Goal: Information Seeking & Learning: Learn about a topic

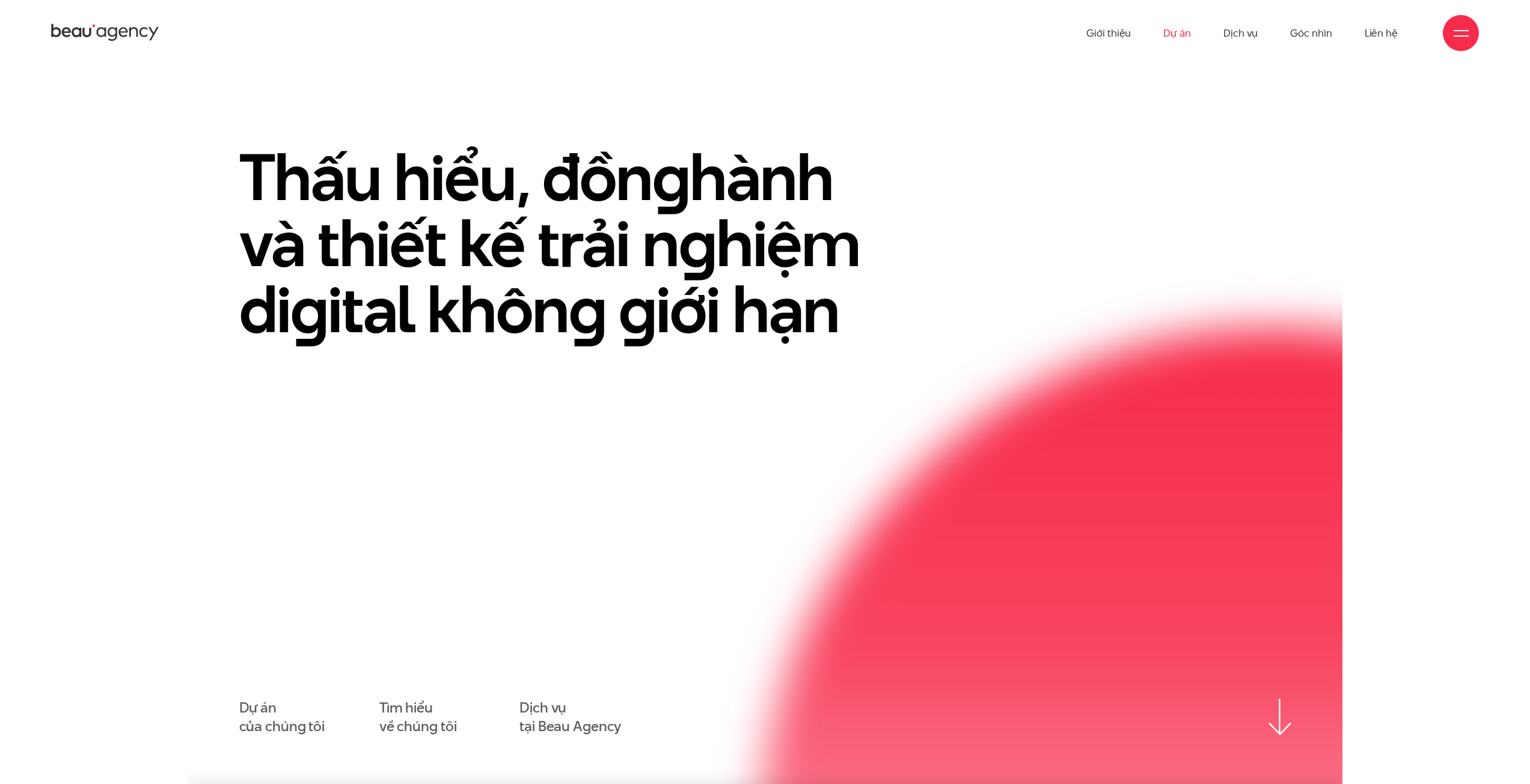
click at [1170, 33] on link "Dự án" at bounding box center [1177, 33] width 27 height 67
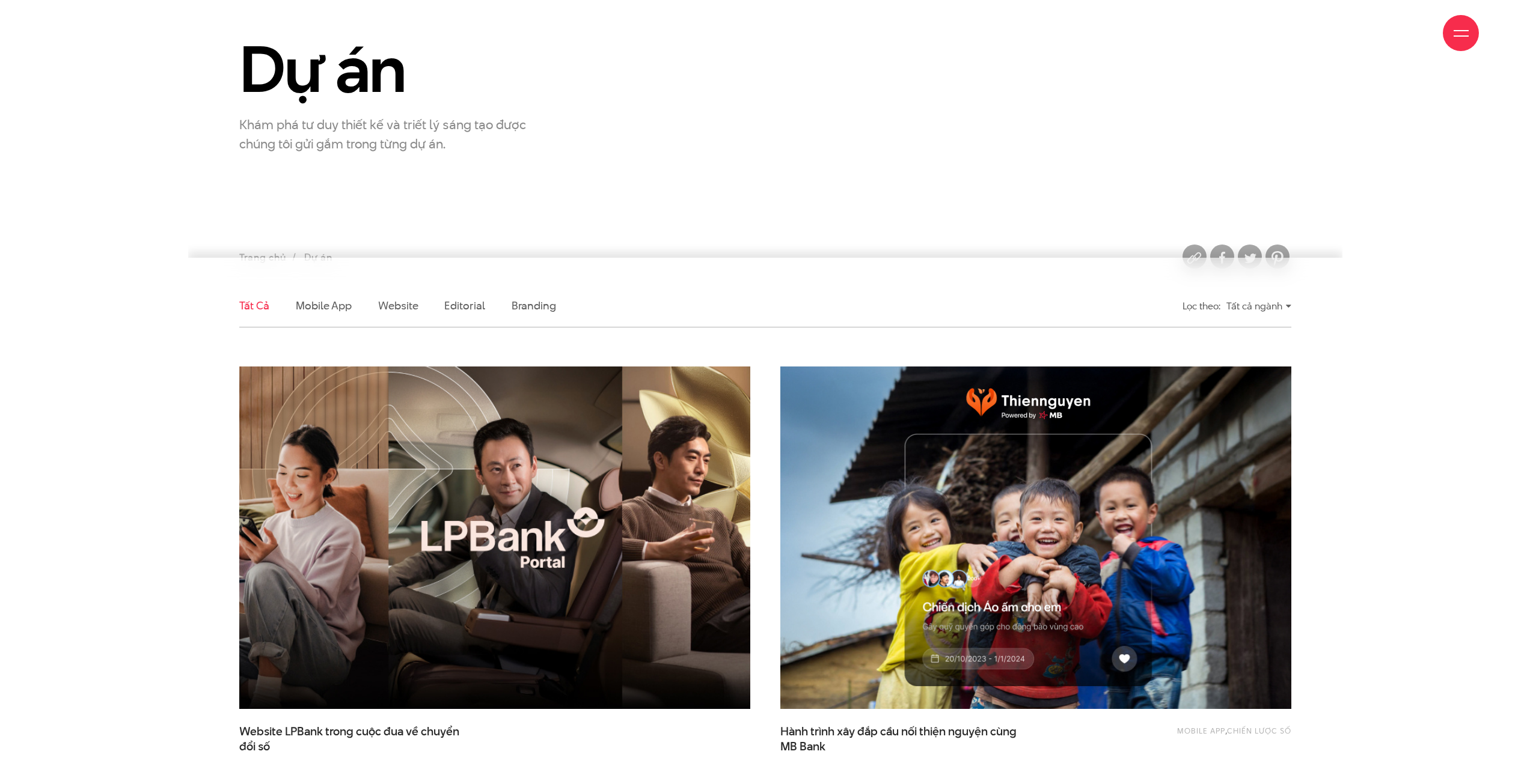
scroll to position [120, 0]
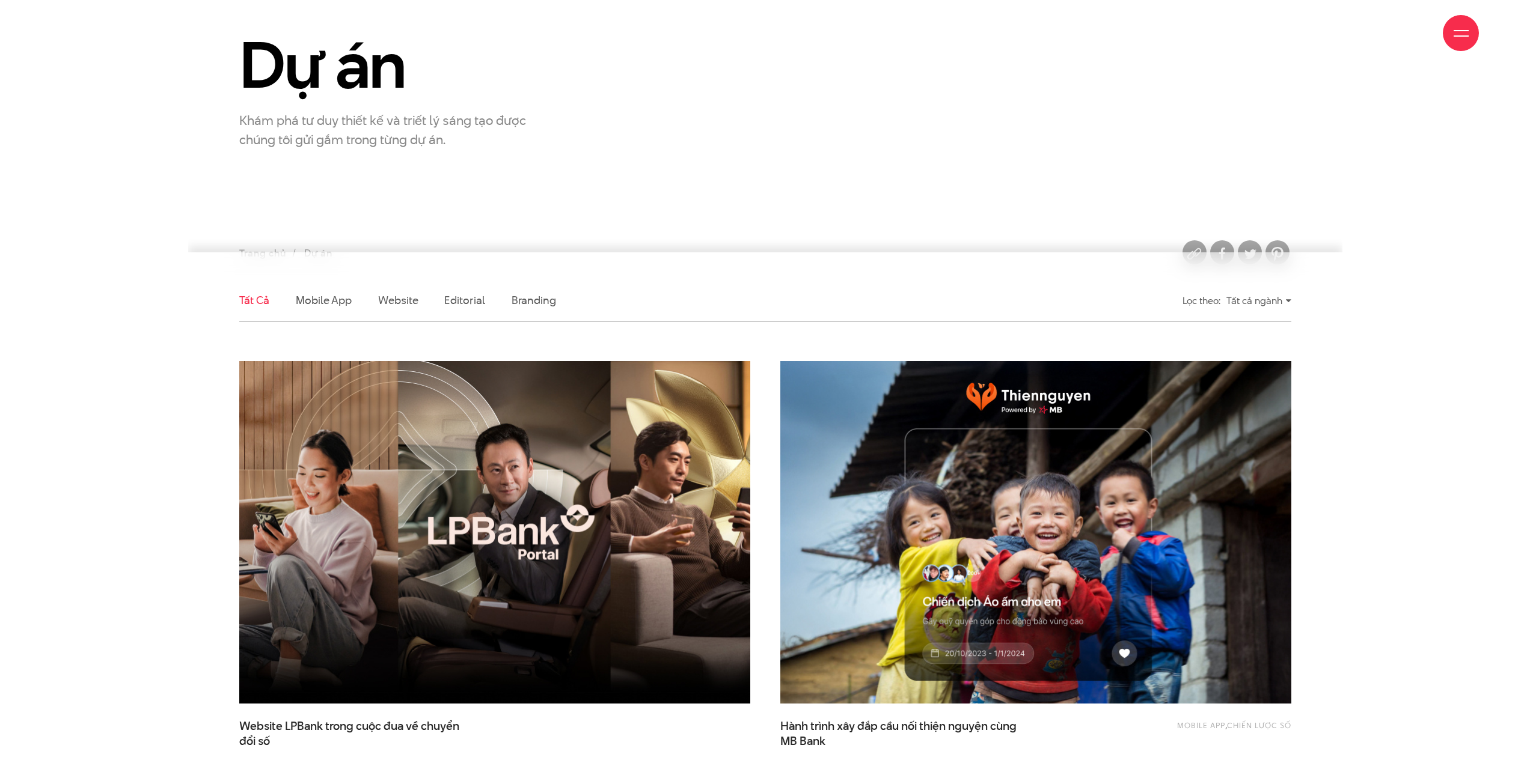
click at [403, 308] on li "Website" at bounding box center [398, 301] width 40 height 42
click at [398, 302] on link "Website" at bounding box center [398, 300] width 40 height 15
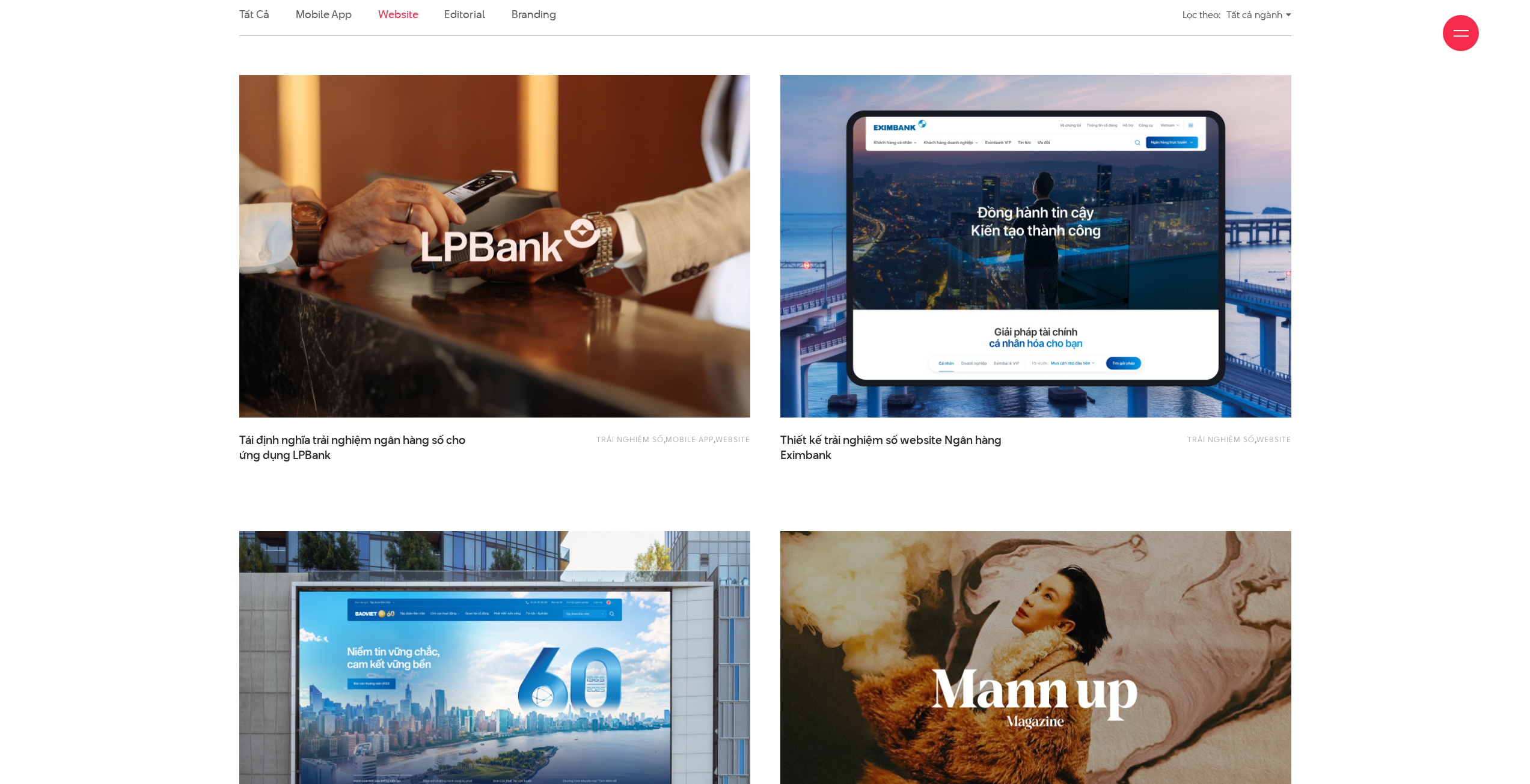
scroll to position [428, 0]
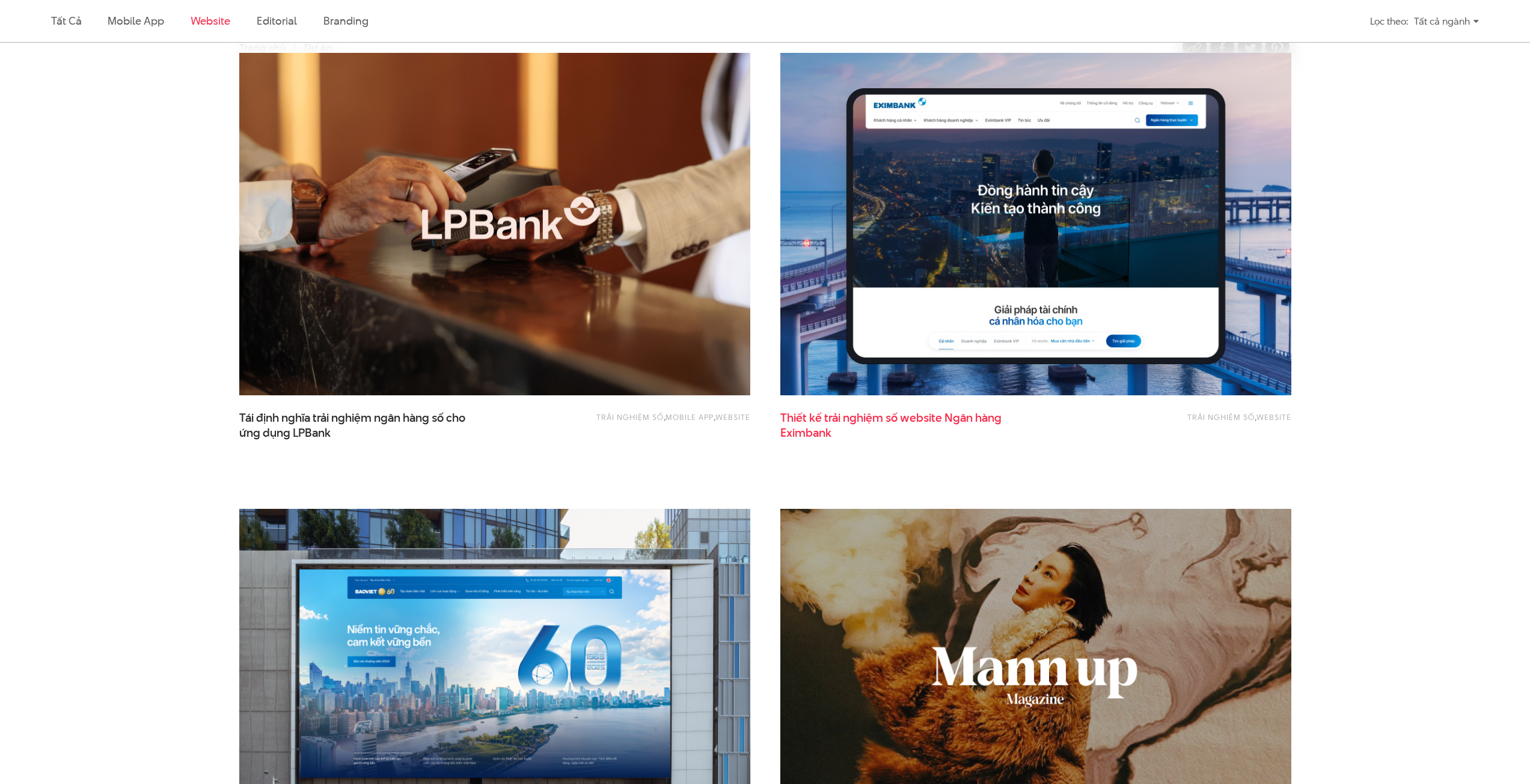
click at [842, 416] on span "Thiết kế trải nghiệm số website Ngân hàng Eximbank" at bounding box center [901, 425] width 241 height 30
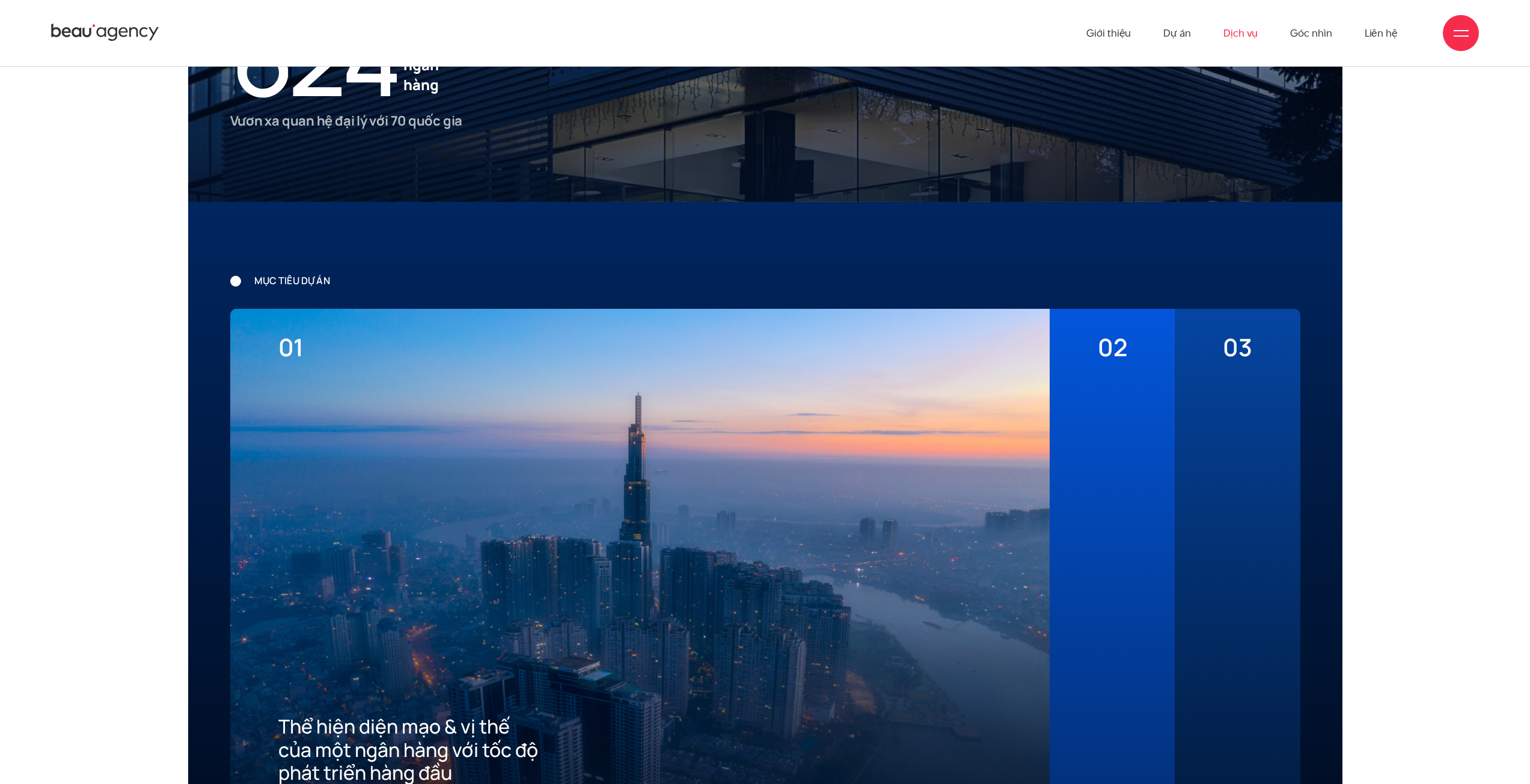
click at [1236, 31] on link "Dịch vụ" at bounding box center [1241, 33] width 35 height 67
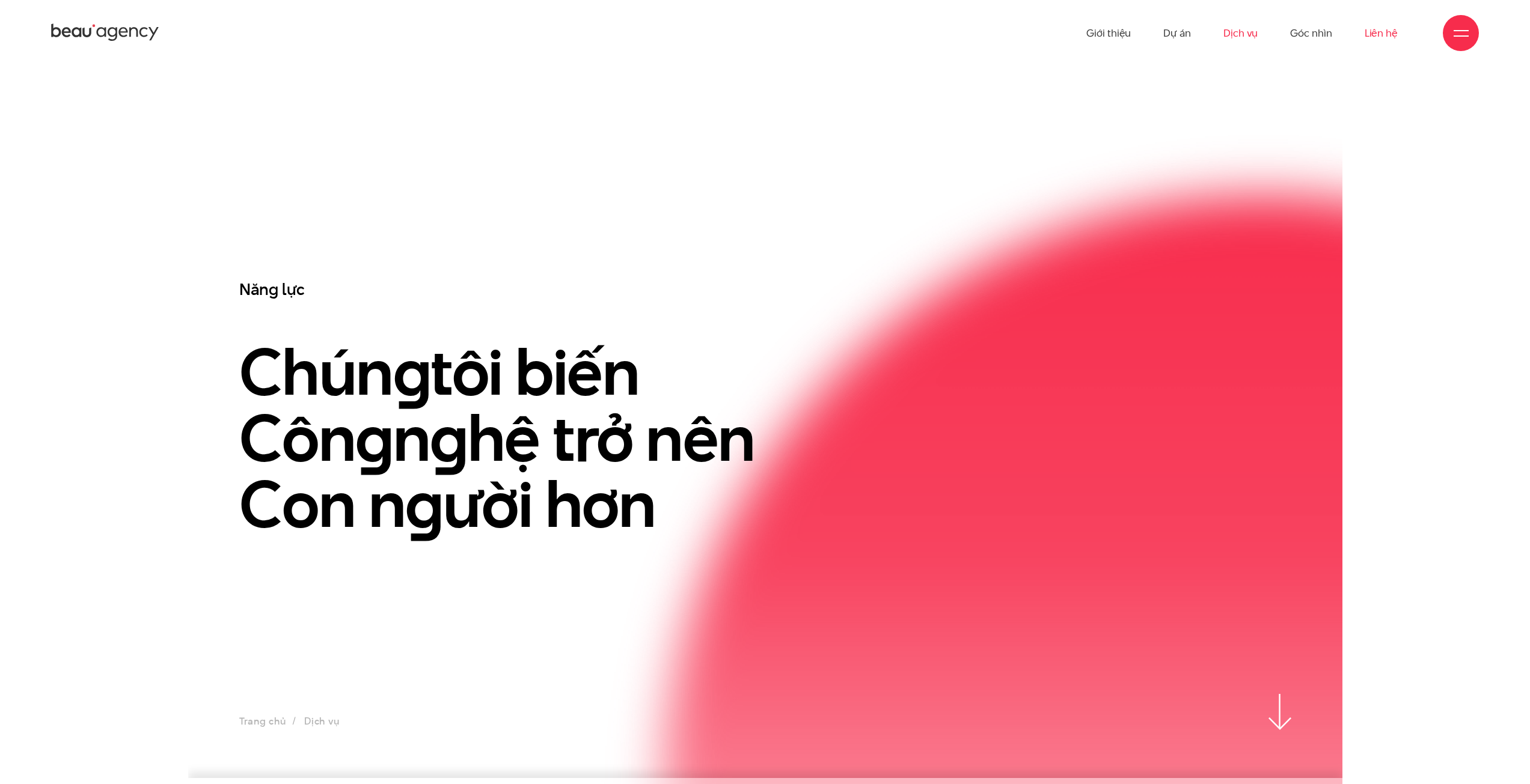
click at [1385, 36] on link "Liên hệ" at bounding box center [1381, 33] width 33 height 67
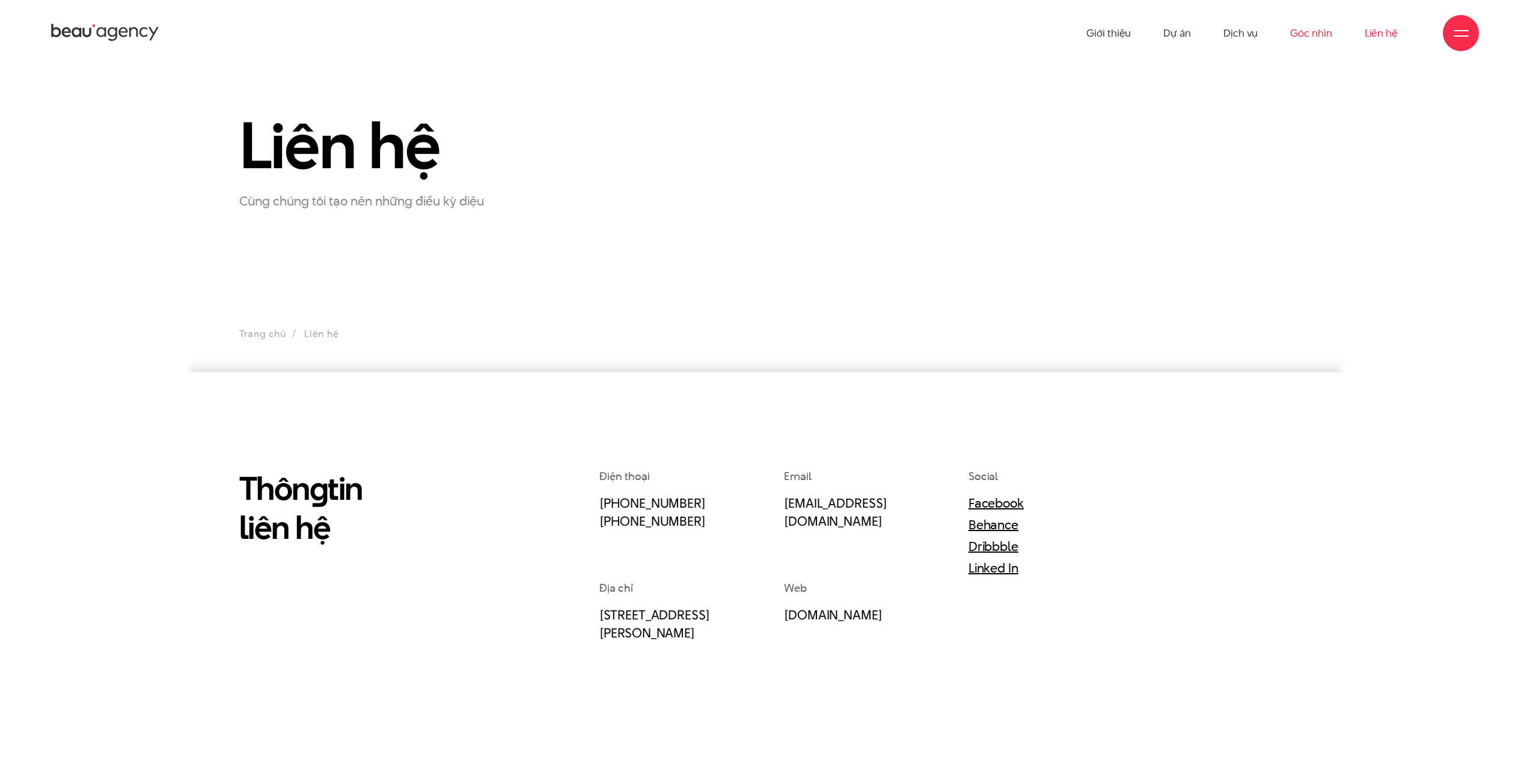
click at [1314, 32] on link "Góc nhìn" at bounding box center [1310, 33] width 41 height 67
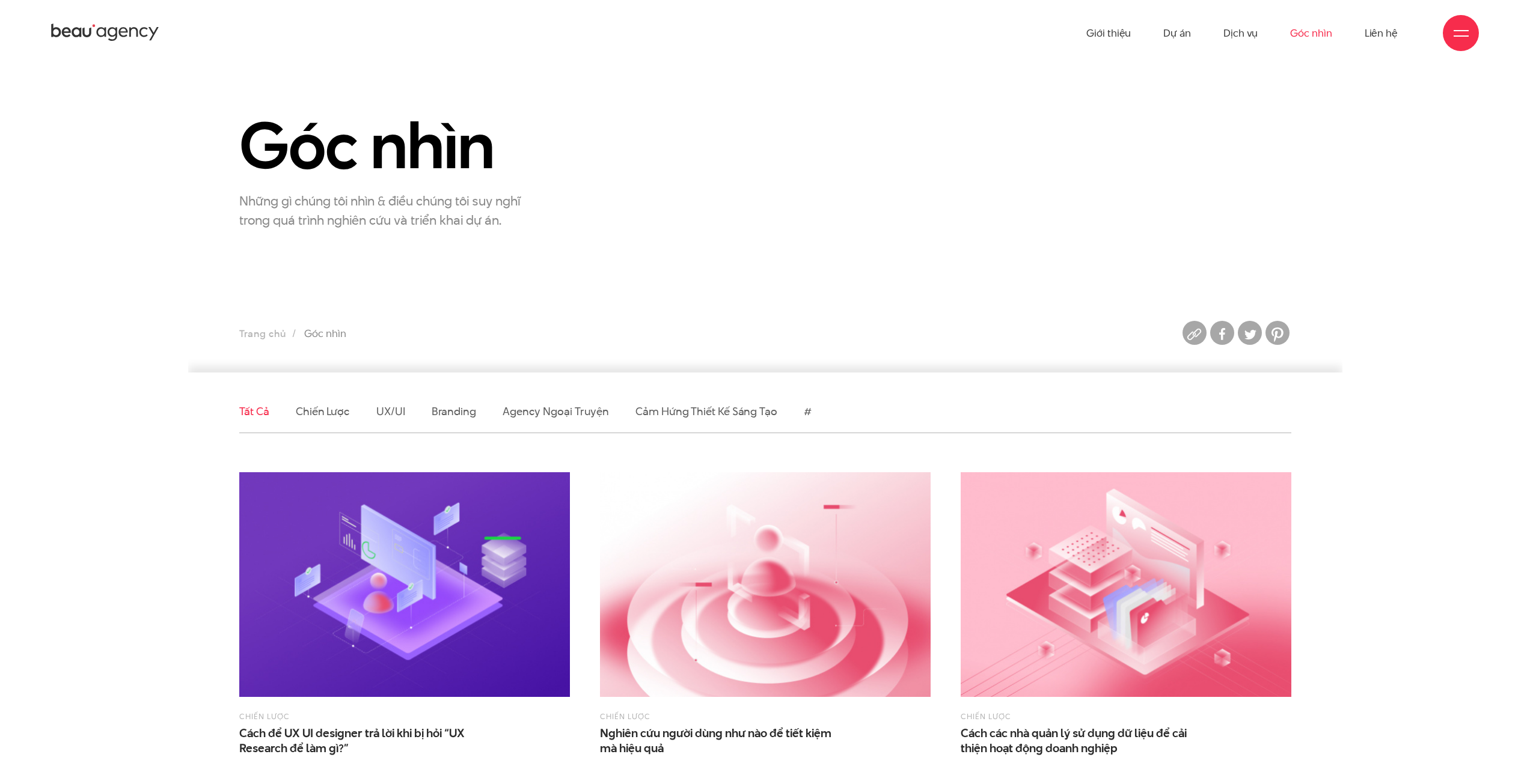
click at [1229, 36] on link "Dịch vụ" at bounding box center [1241, 33] width 35 height 67
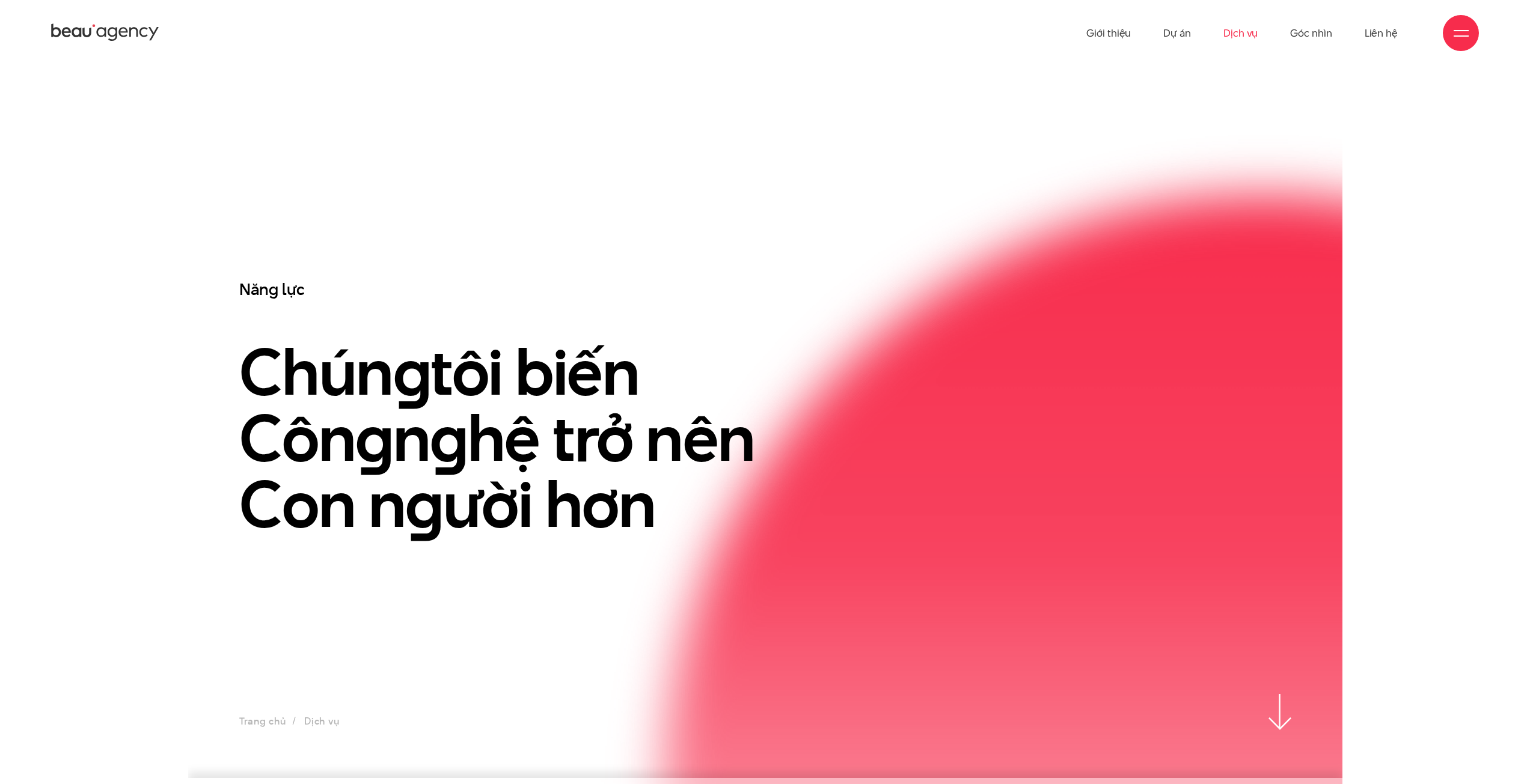
click at [1196, 29] on ul "Giới thiệu Dự án Dịch vụ Góc nhìn Liên hệ" at bounding box center [1243, 33] width 312 height 67
click at [1164, 33] on link "Dự án" at bounding box center [1177, 33] width 27 height 67
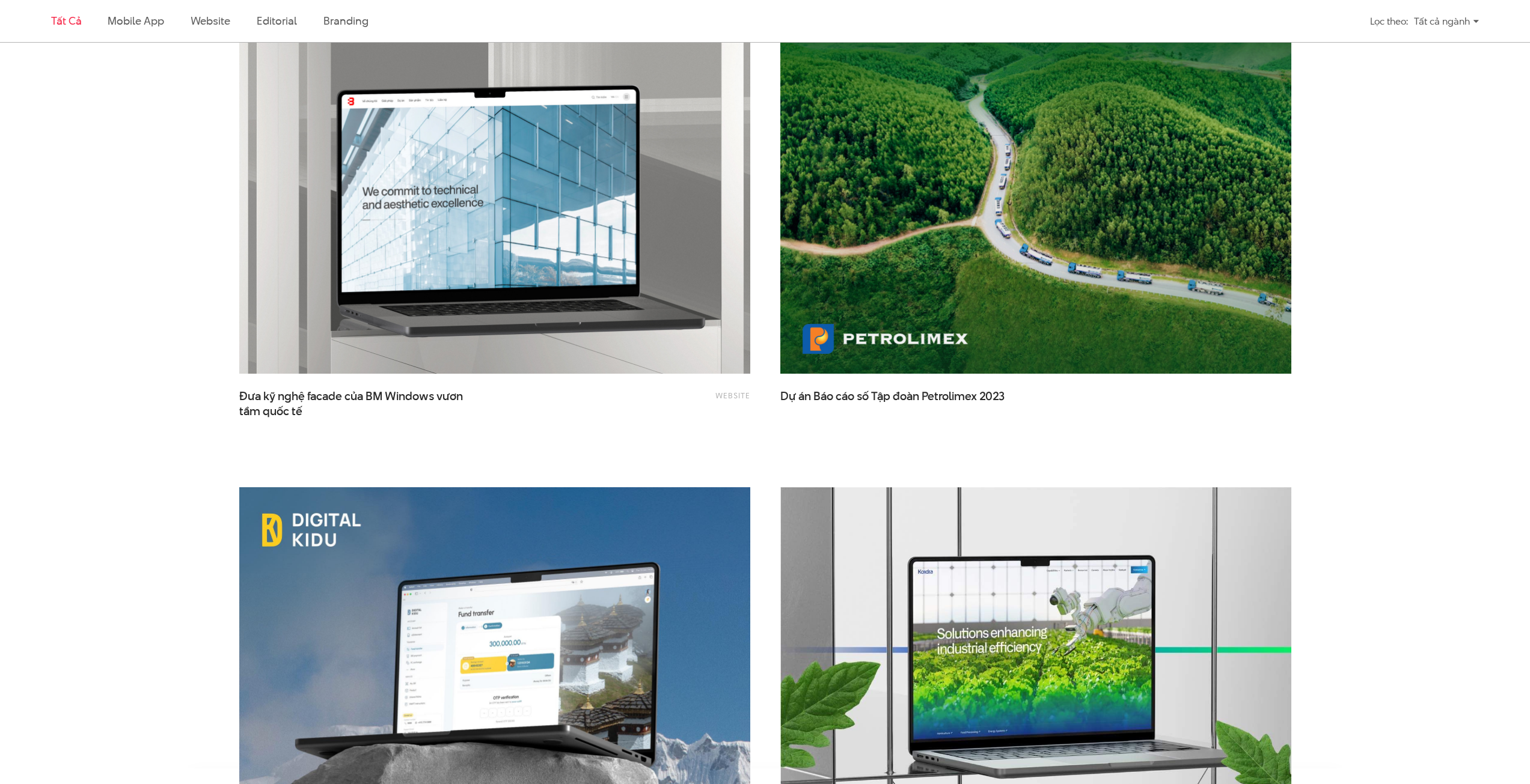
scroll to position [2285, 0]
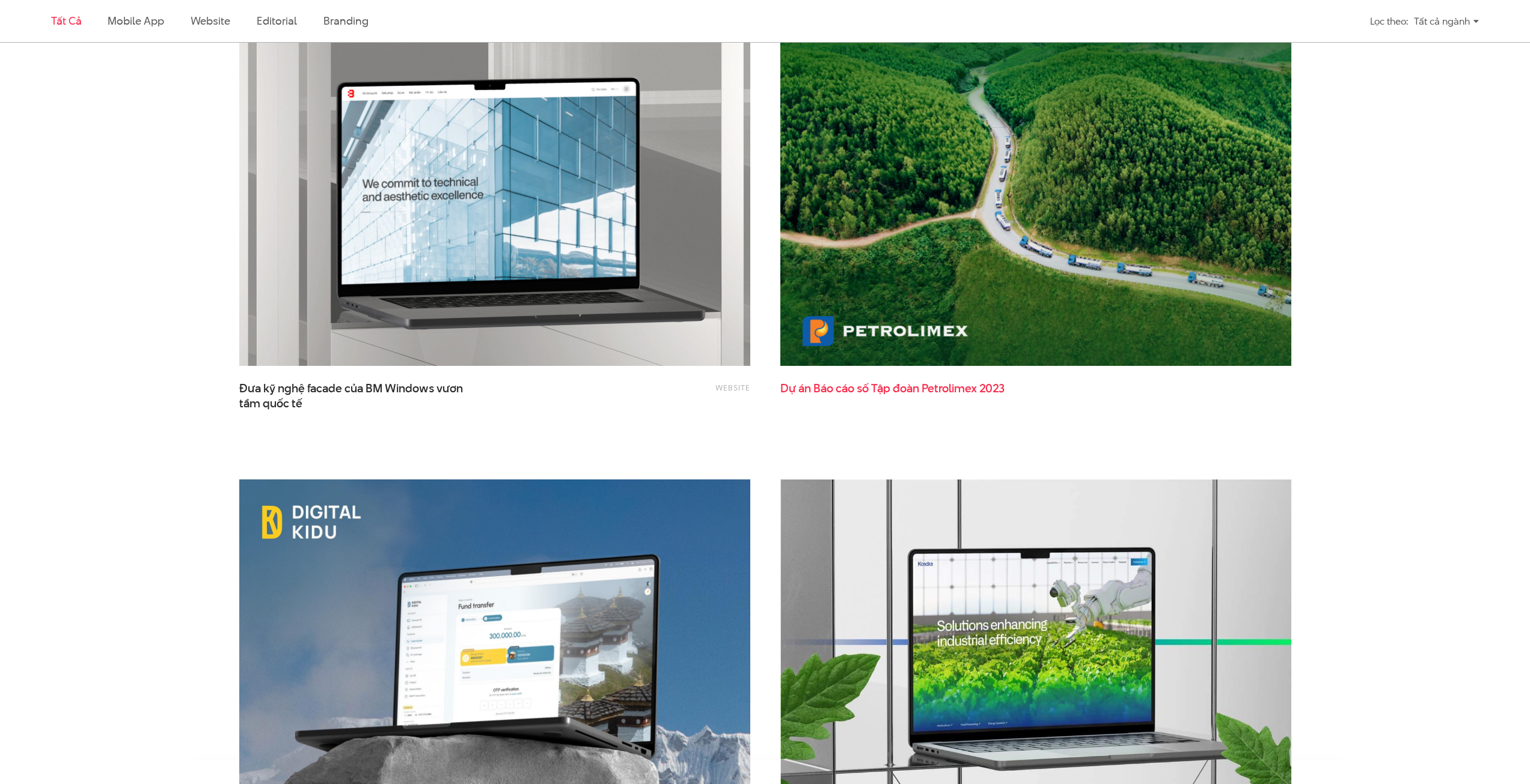
click at [907, 387] on span "đoàn" at bounding box center [905, 388] width 26 height 16
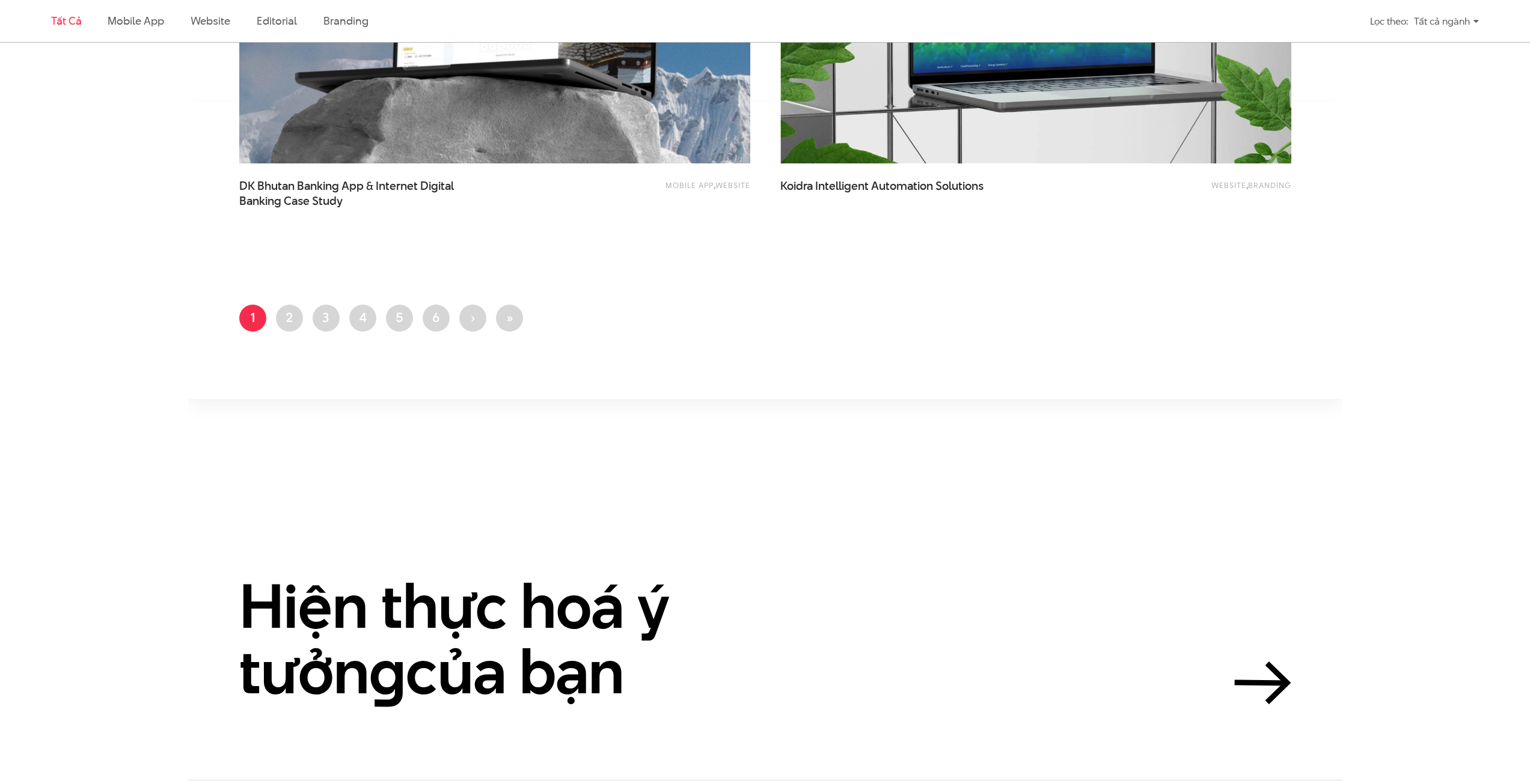
scroll to position [3213, 0]
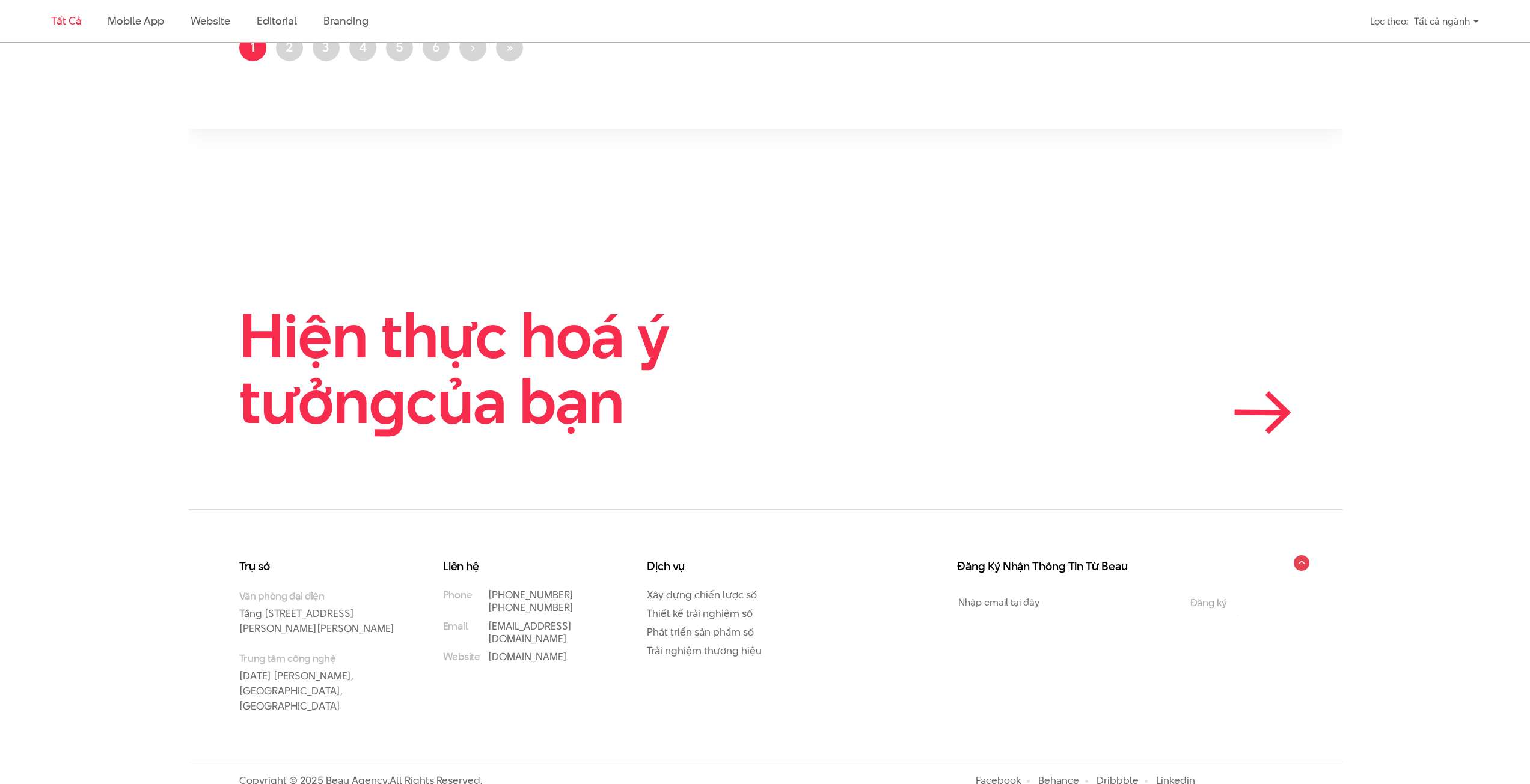
click at [1284, 415] on icon at bounding box center [1277, 412] width 20 height 39
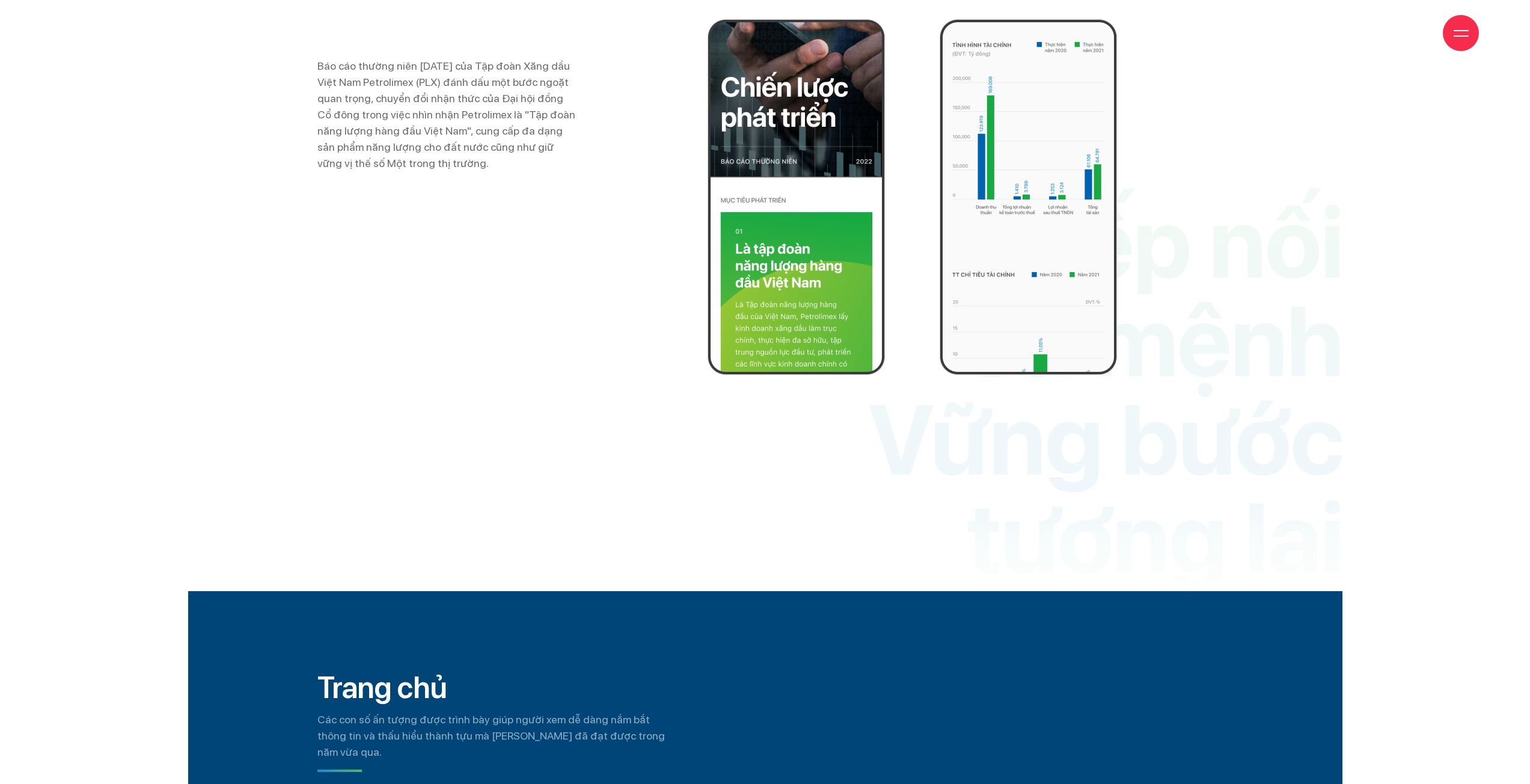
scroll to position [4328, 0]
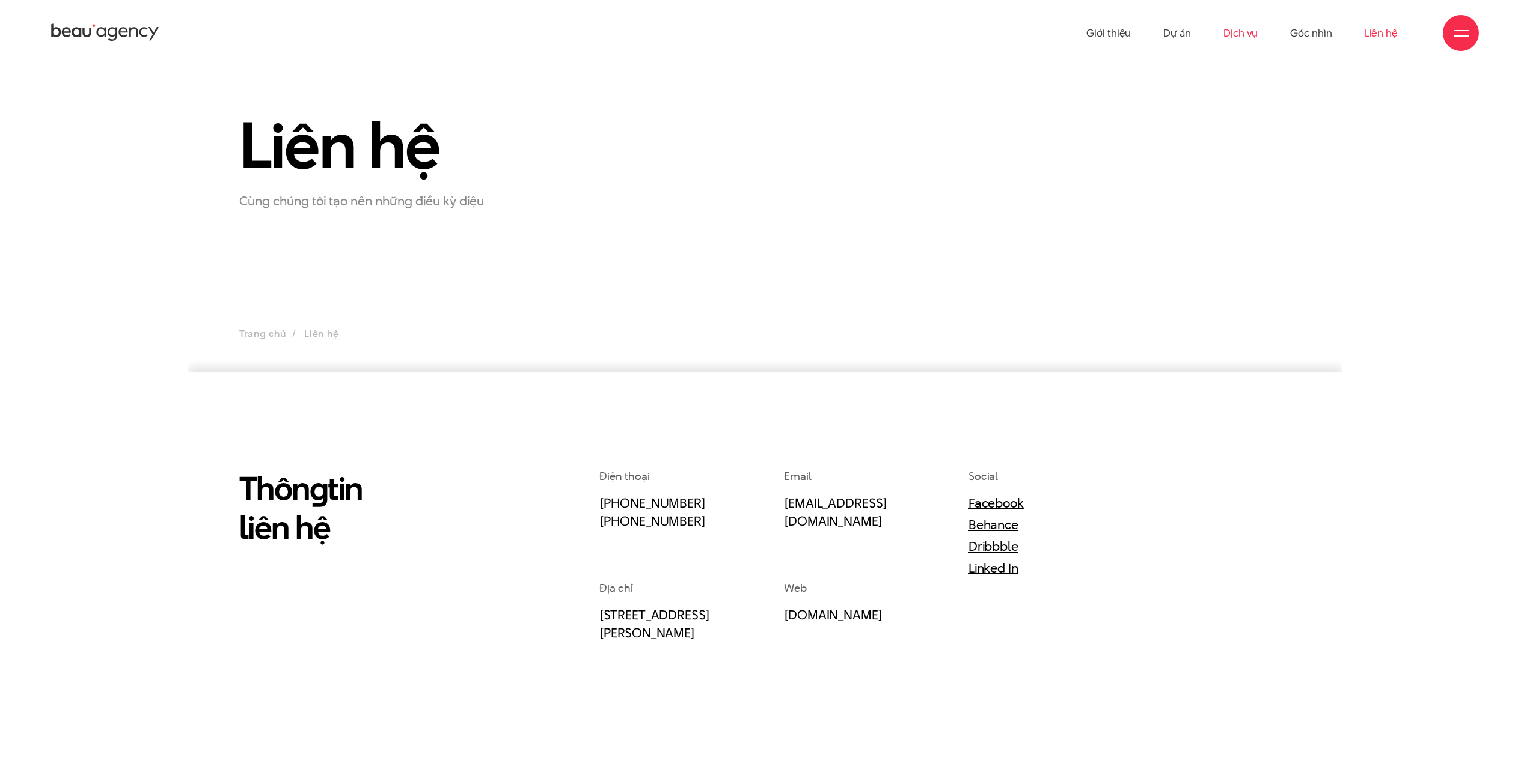
click at [1243, 42] on link "Dịch vụ" at bounding box center [1241, 33] width 35 height 67
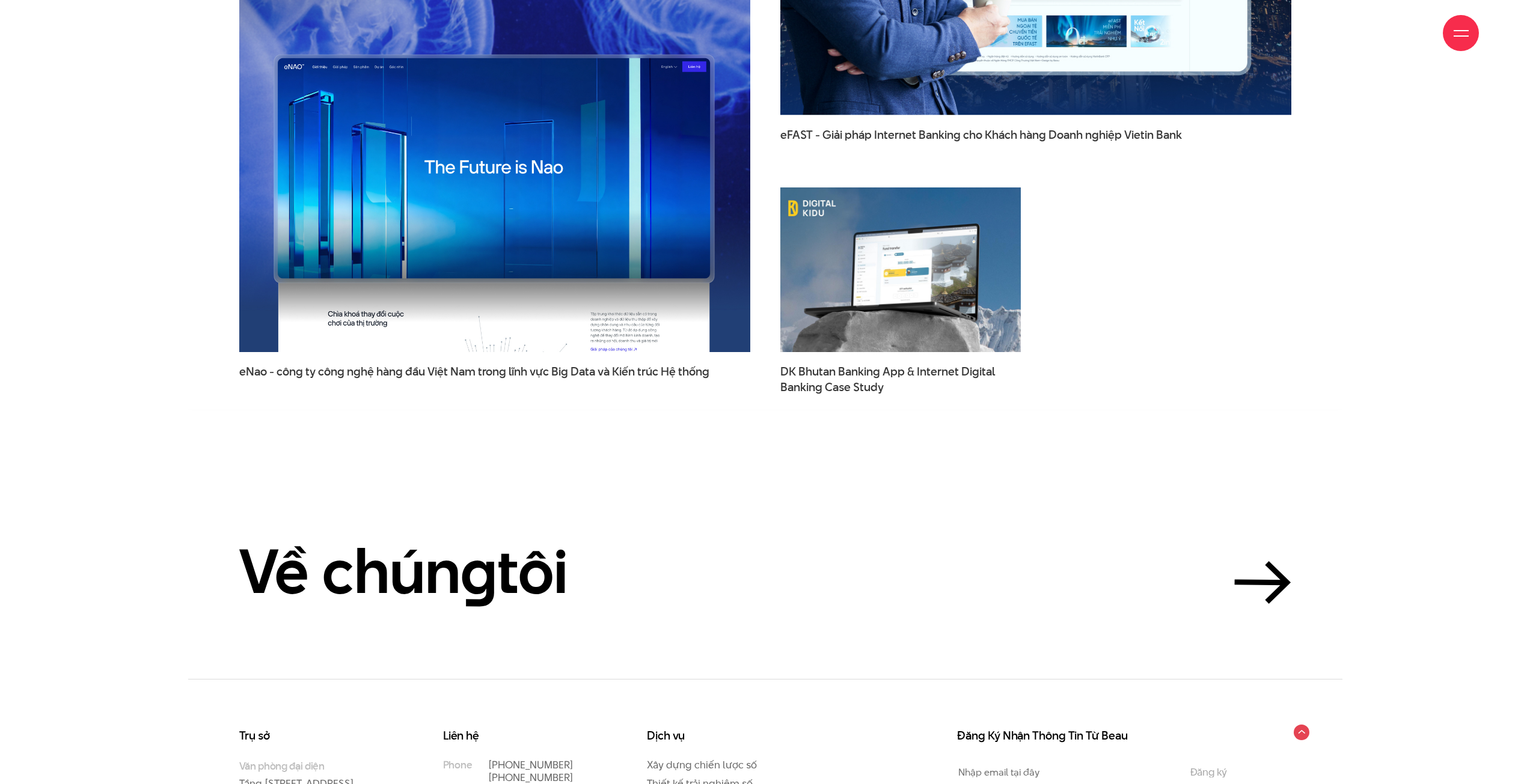
scroll to position [4211, 0]
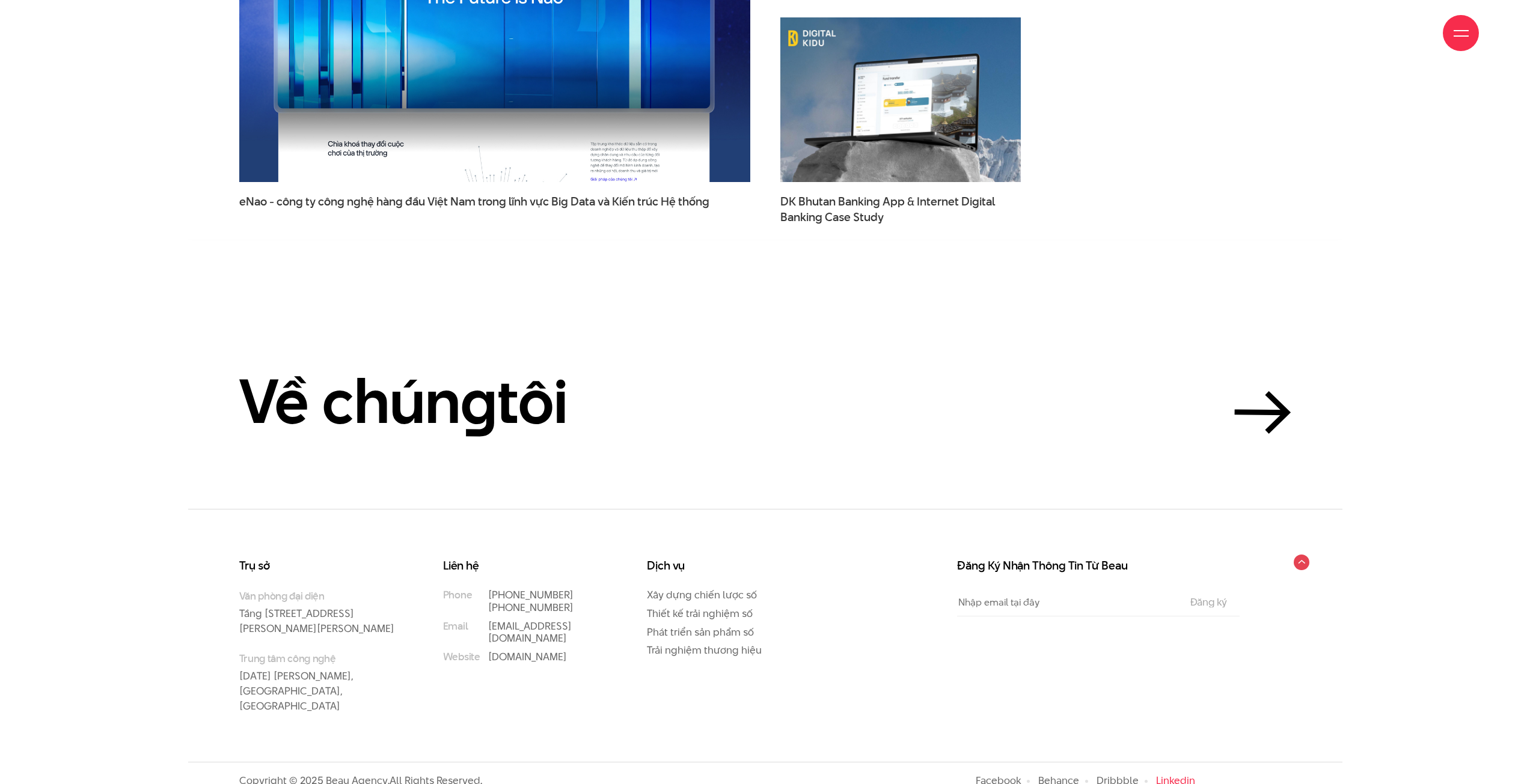
click at [1185, 774] on link "Linkedin" at bounding box center [1175, 781] width 39 height 15
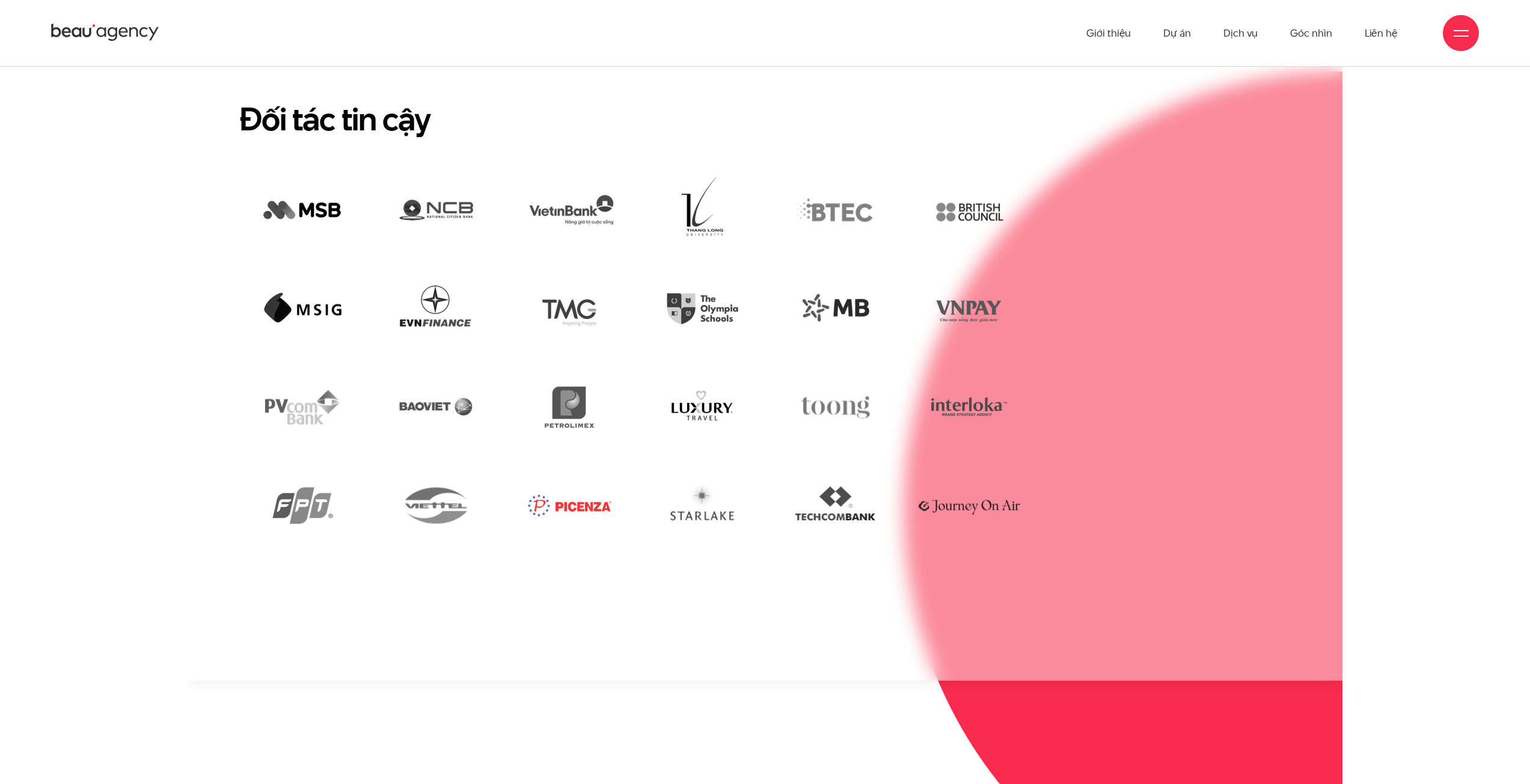
scroll to position [3216, 0]
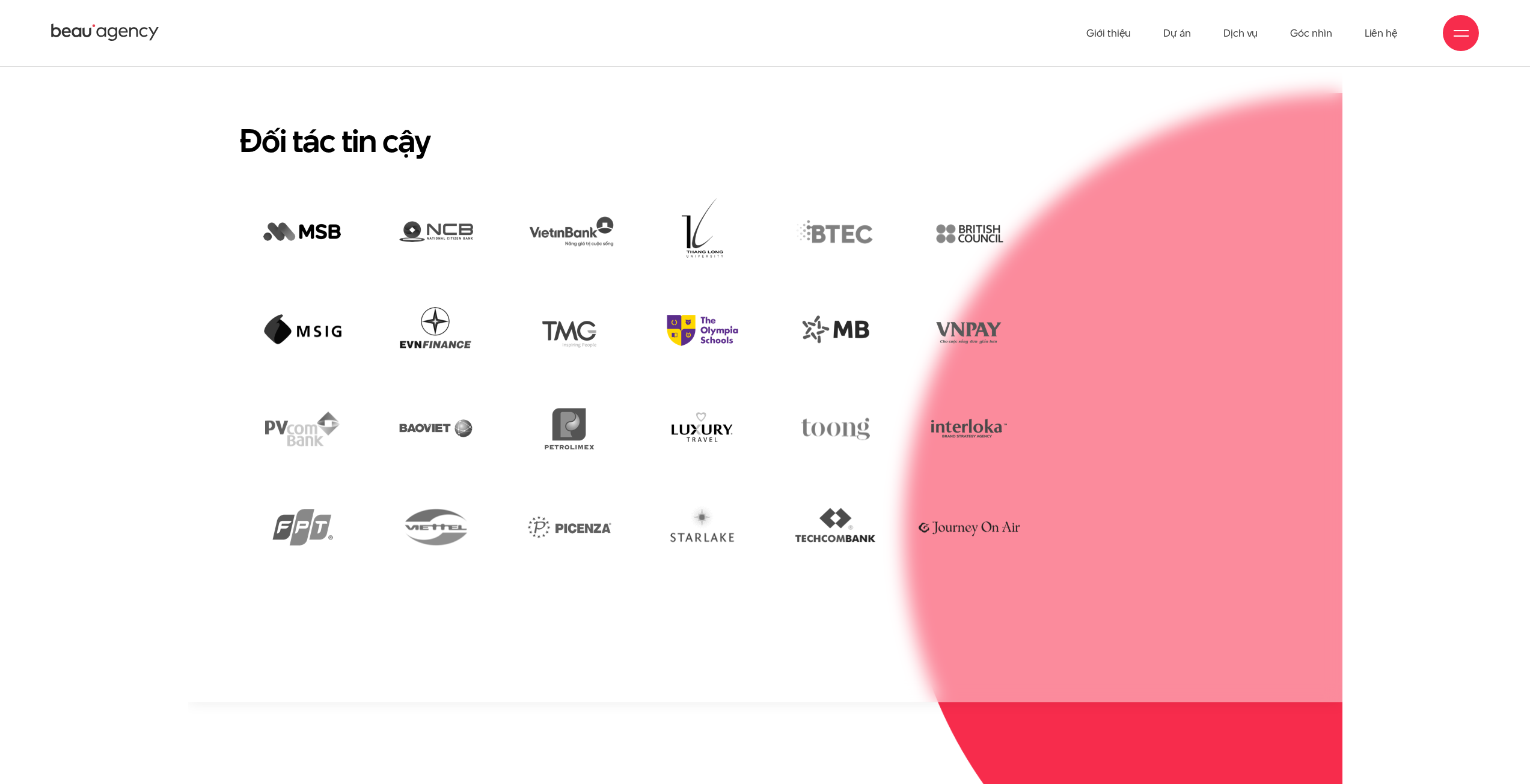
click at [708, 294] on img at bounding box center [702, 331] width 114 height 78
click at [705, 292] on img at bounding box center [702, 331] width 114 height 78
click at [685, 292] on img at bounding box center [702, 331] width 114 height 78
click at [296, 490] on img at bounding box center [302, 527] width 116 height 78
click at [310, 490] on img at bounding box center [302, 527] width 116 height 78
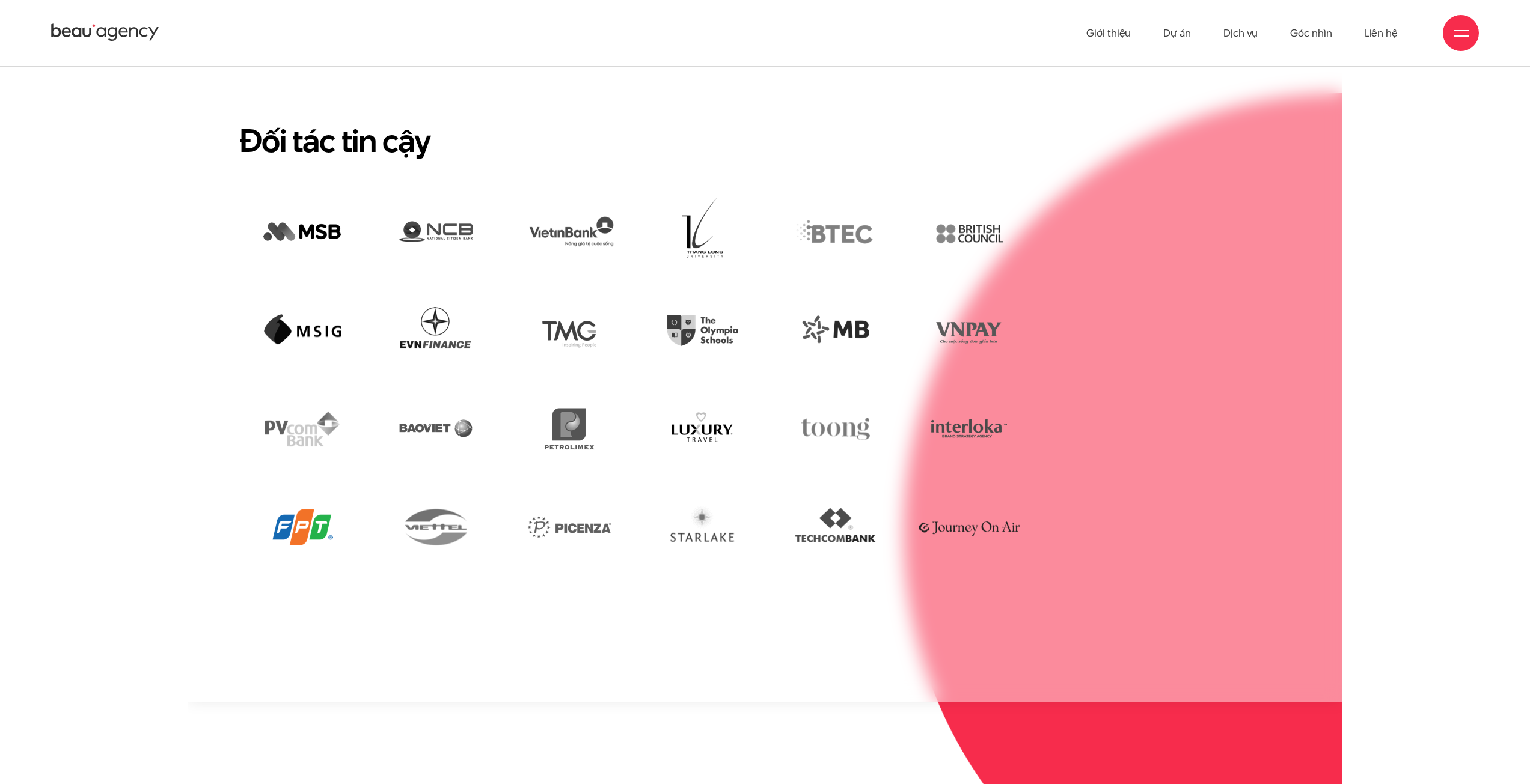
click at [310, 490] on img at bounding box center [302, 527] width 116 height 78
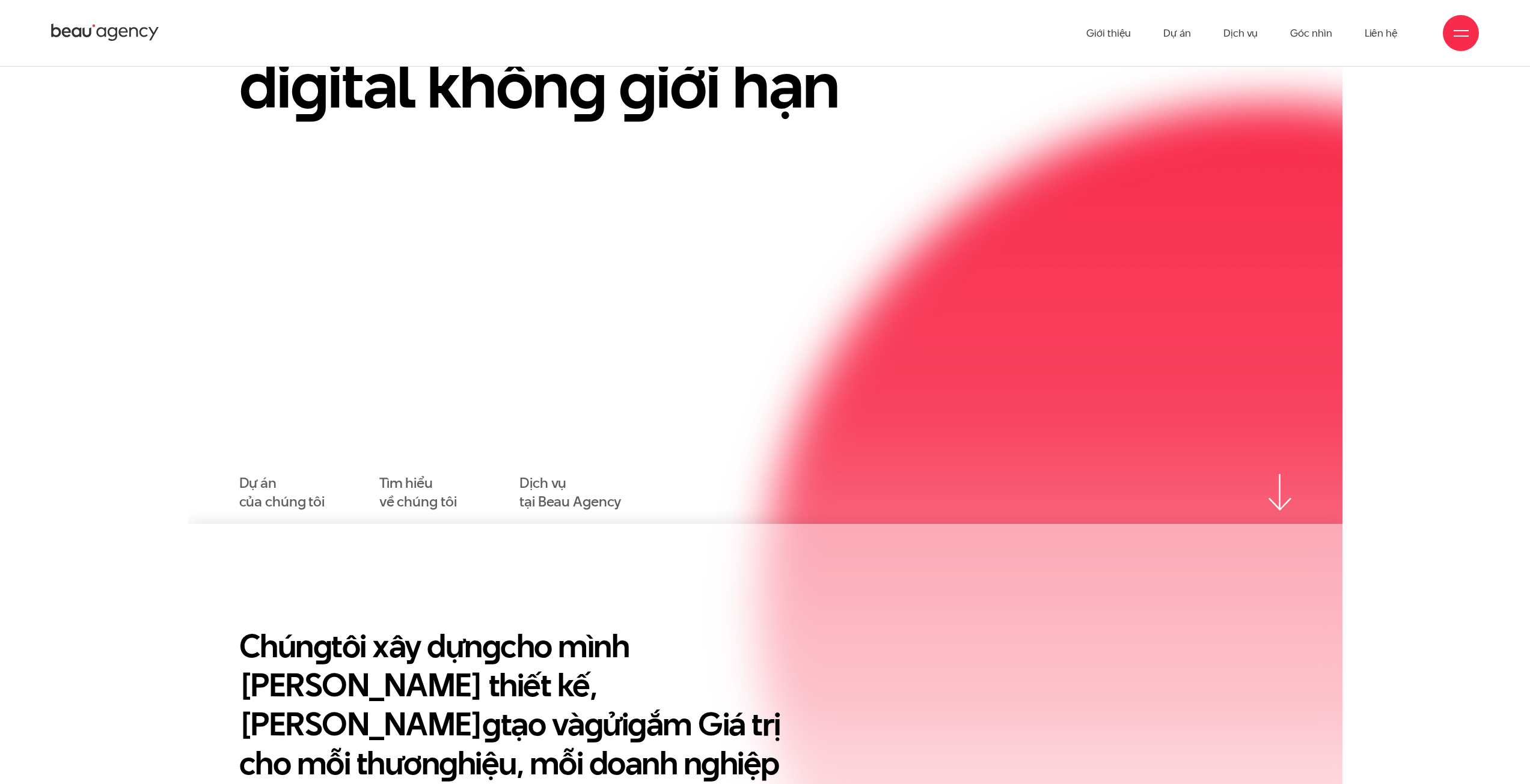
scroll to position [0, 0]
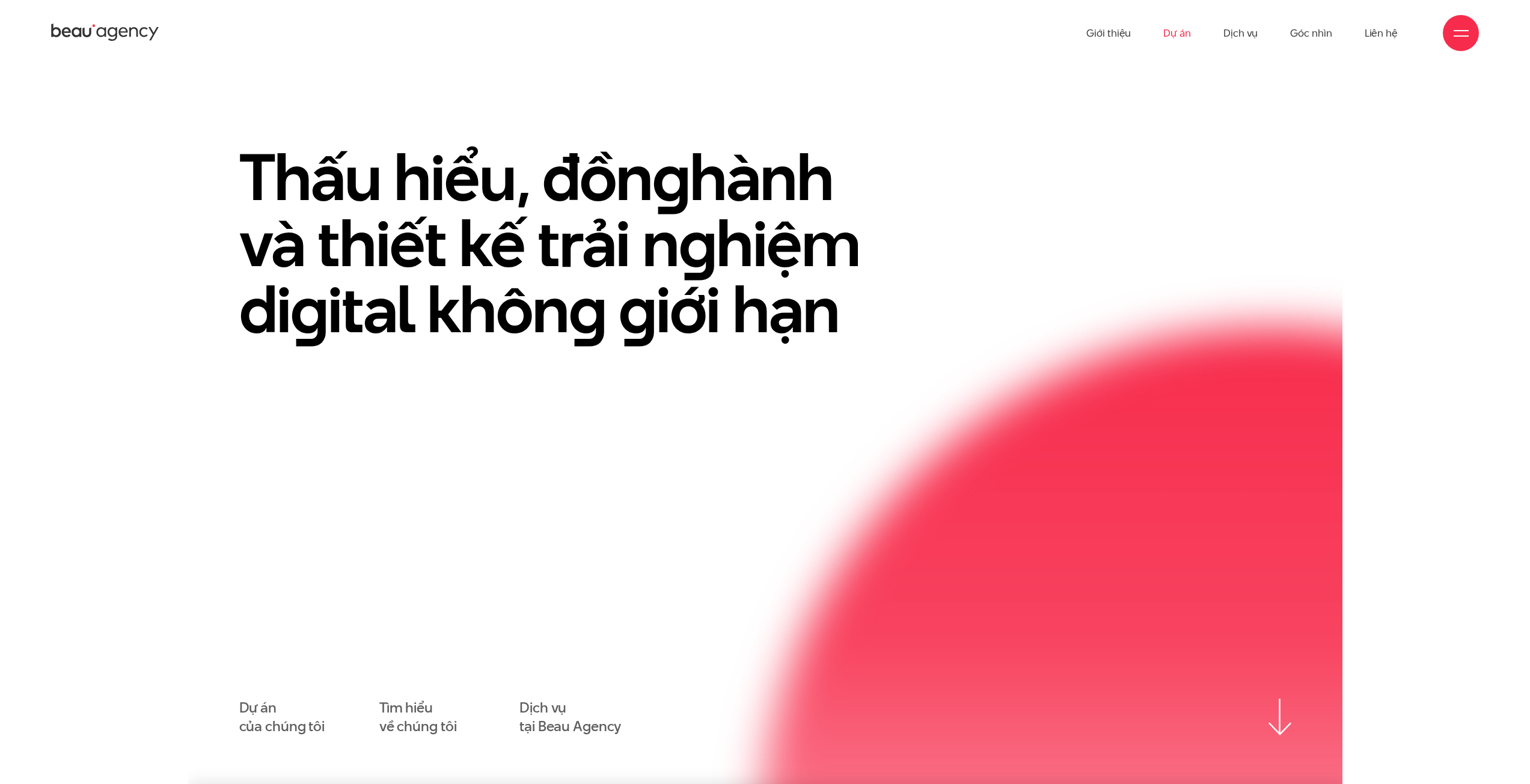
click at [1174, 36] on link "Dự án" at bounding box center [1177, 33] width 27 height 67
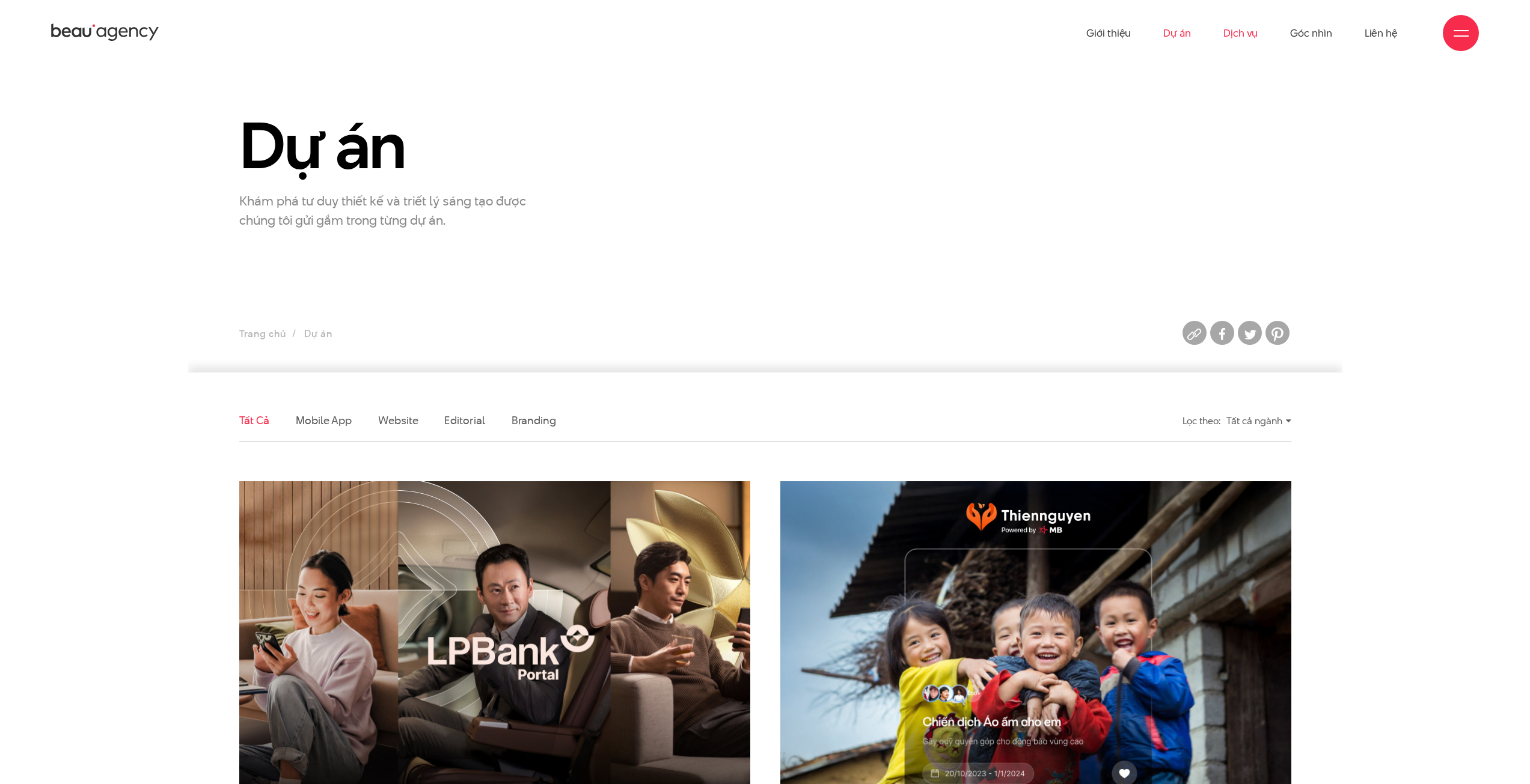
click at [1246, 27] on link "Dịch vụ" at bounding box center [1241, 33] width 35 height 67
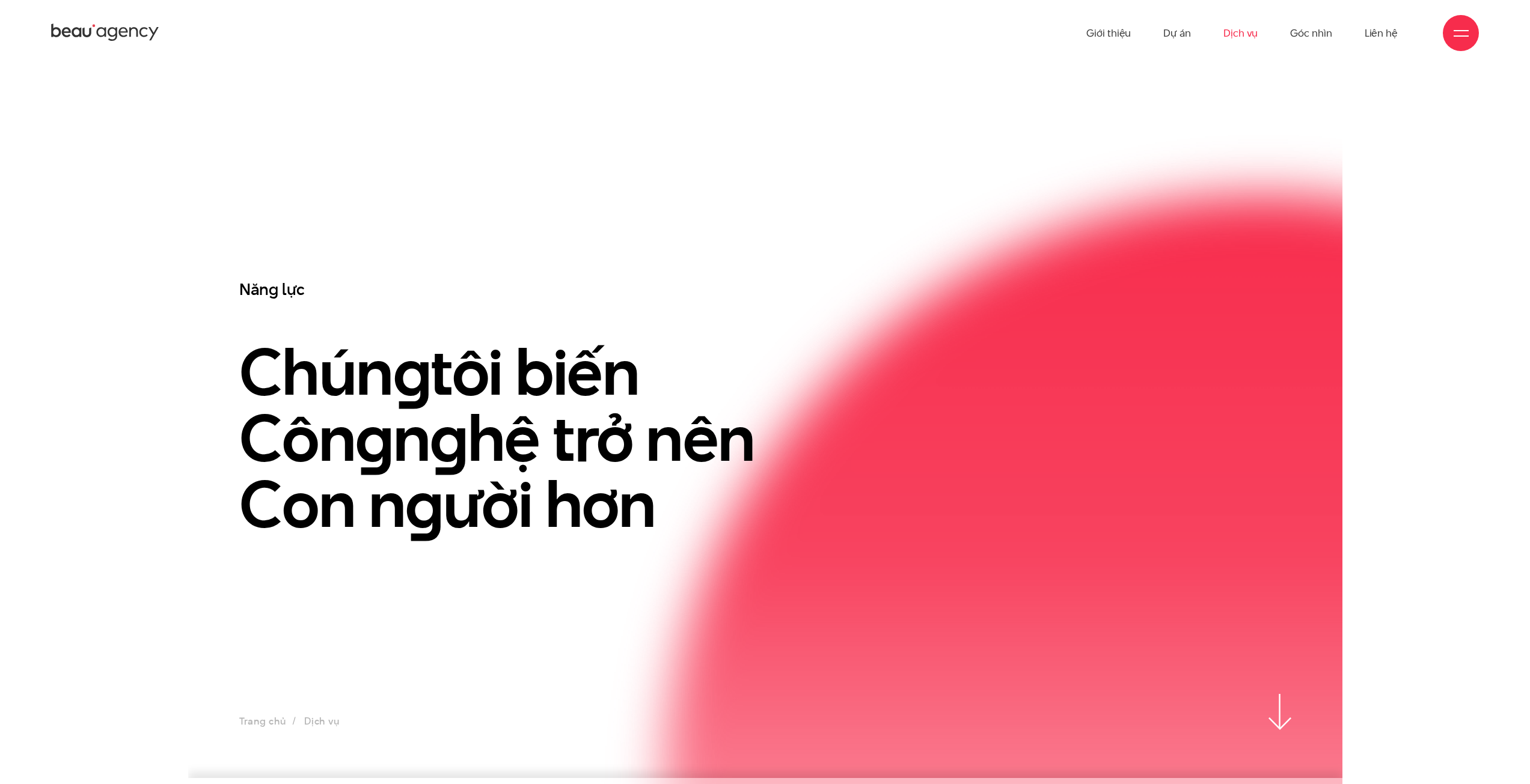
drag, startPoint x: 172, startPoint y: 41, endPoint x: 48, endPoint y: 36, distance: 124.1
click at [48, 36] on div "Giới thiệu Dự án Dịch vụ Góc nhìn Liên hệ" at bounding box center [765, 33] width 1530 height 67
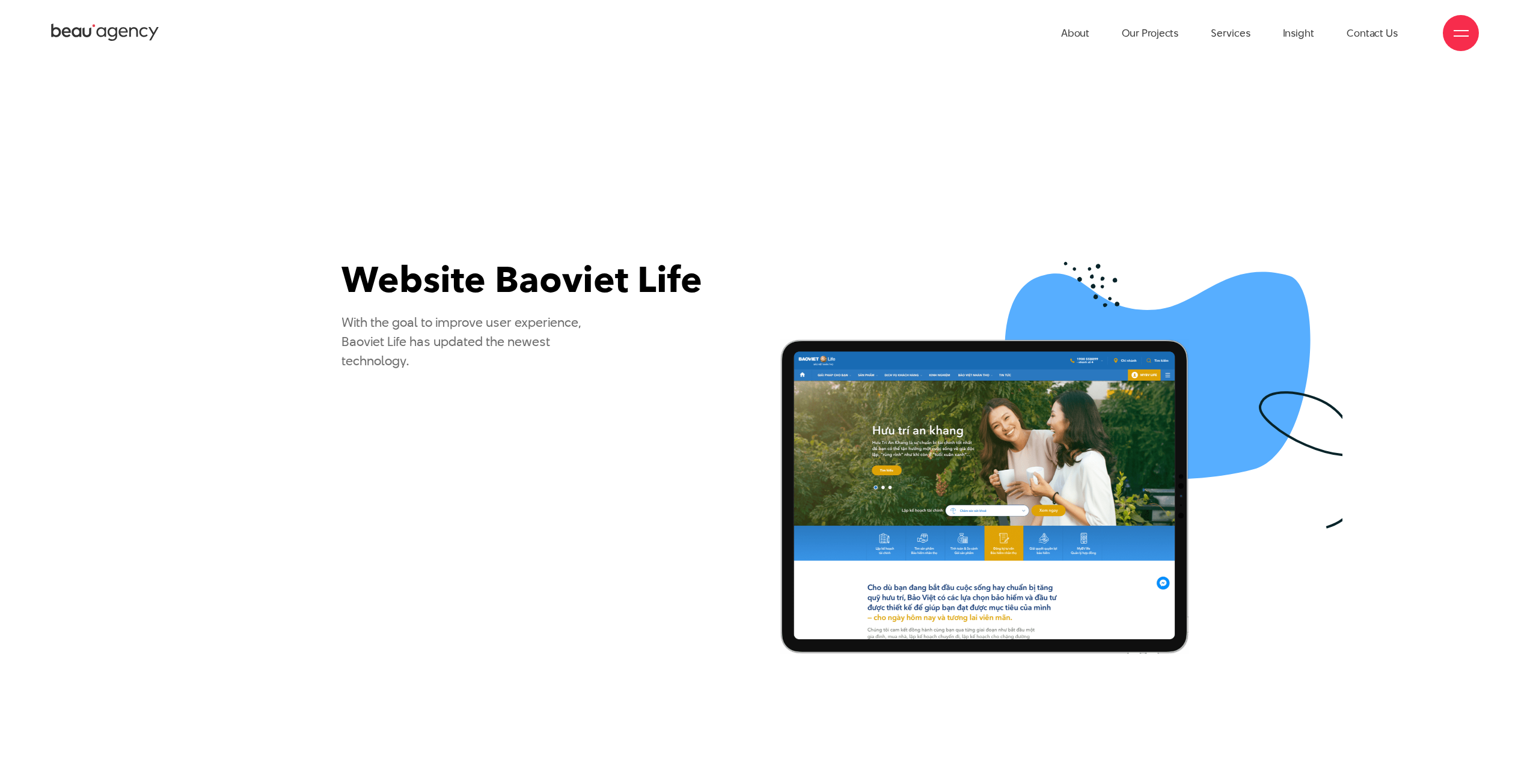
click at [83, 34] on icon at bounding box center [87, 32] width 9 height 10
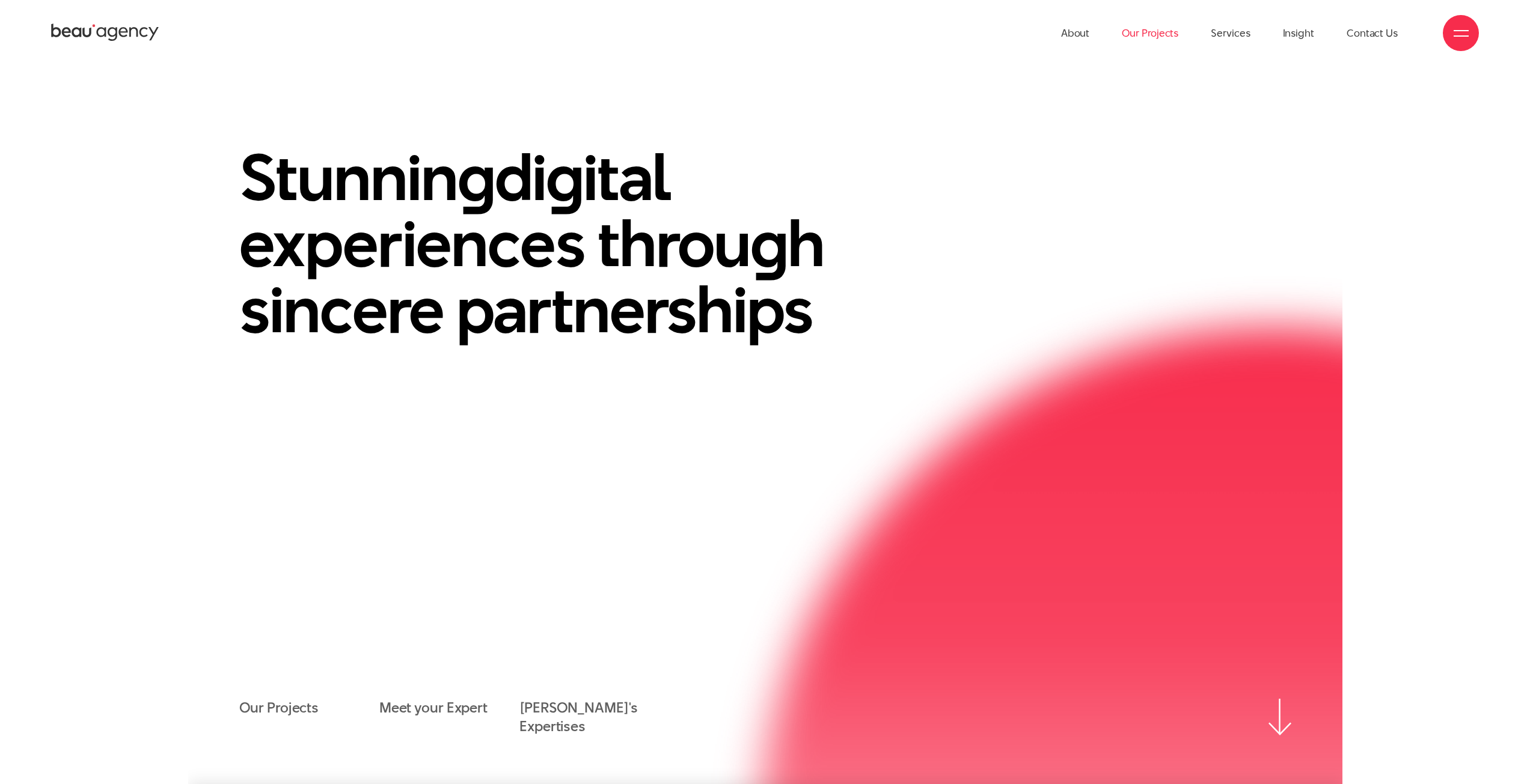
click at [1154, 27] on link "Our Projects" at bounding box center [1150, 33] width 57 height 67
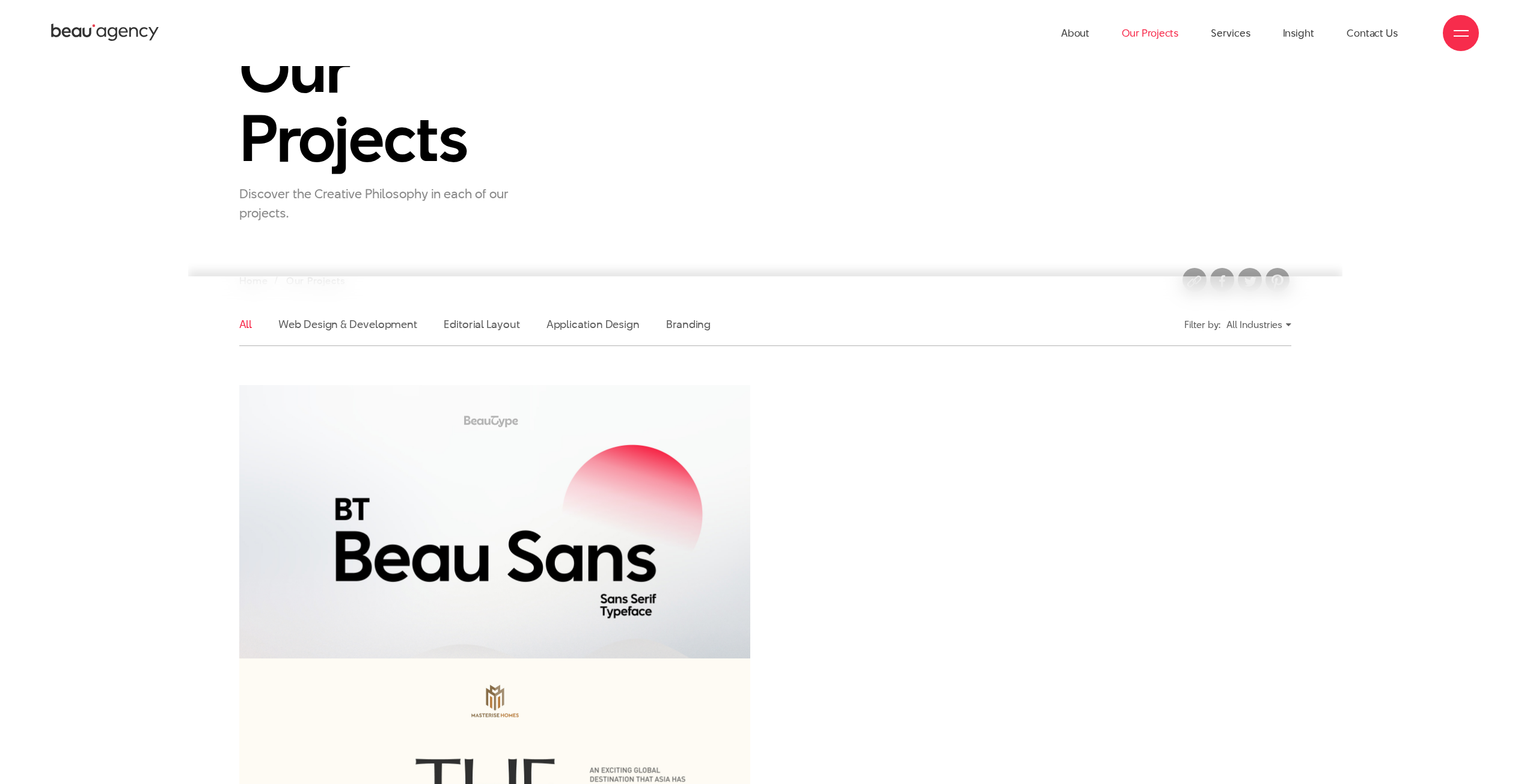
scroll to position [120, 0]
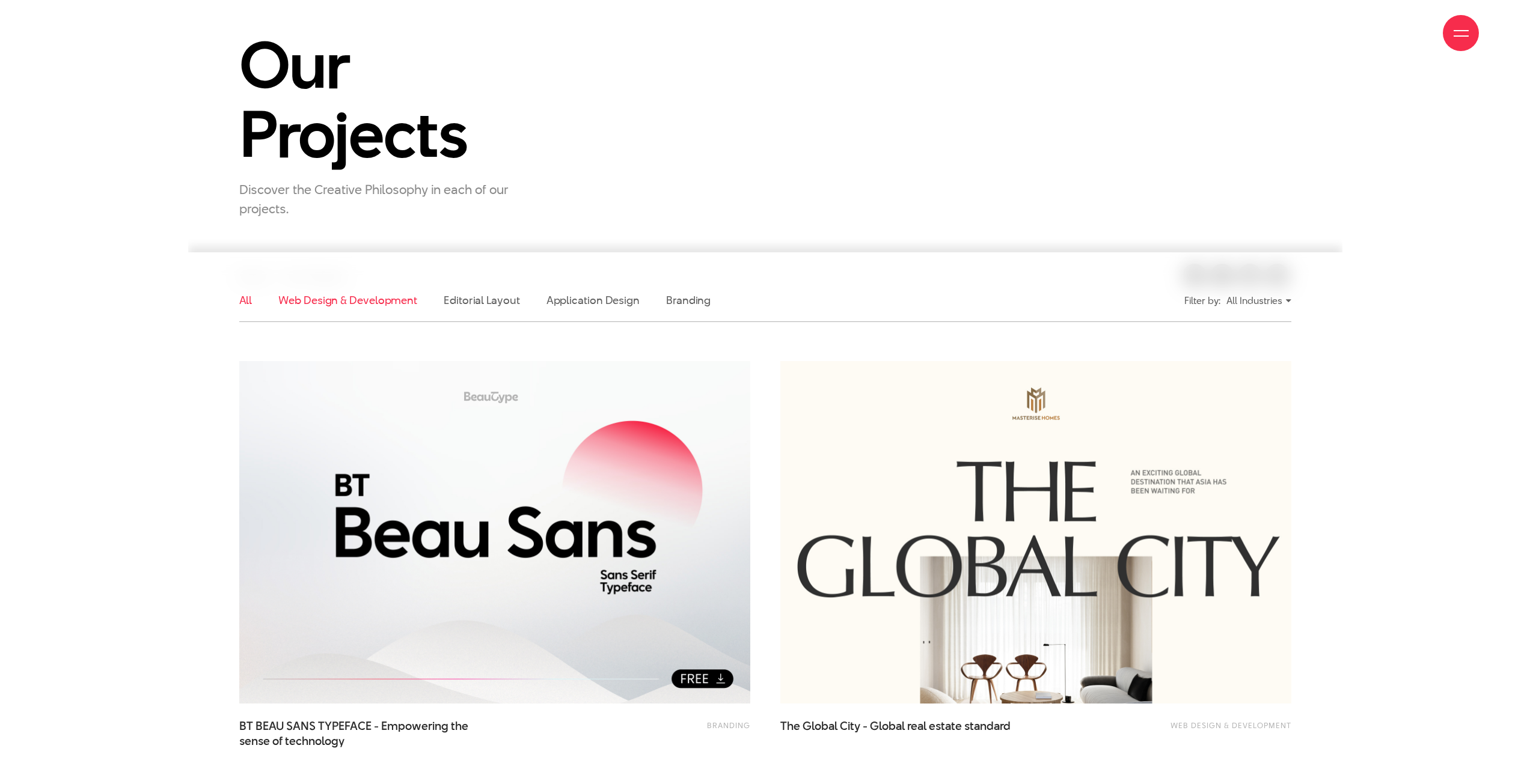
click at [336, 307] on link "Web Design & Development" at bounding box center [347, 300] width 139 height 15
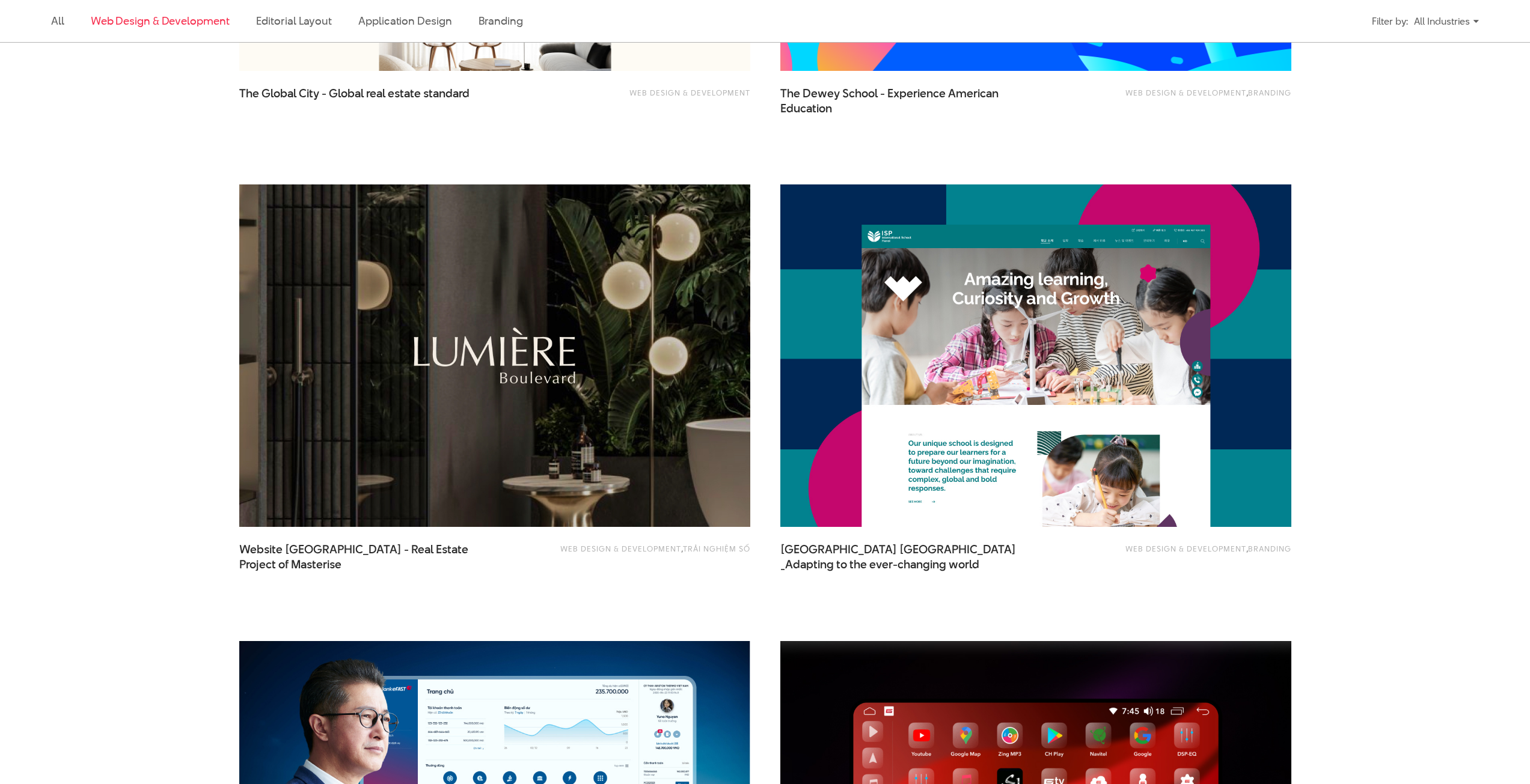
scroll to position [820, 0]
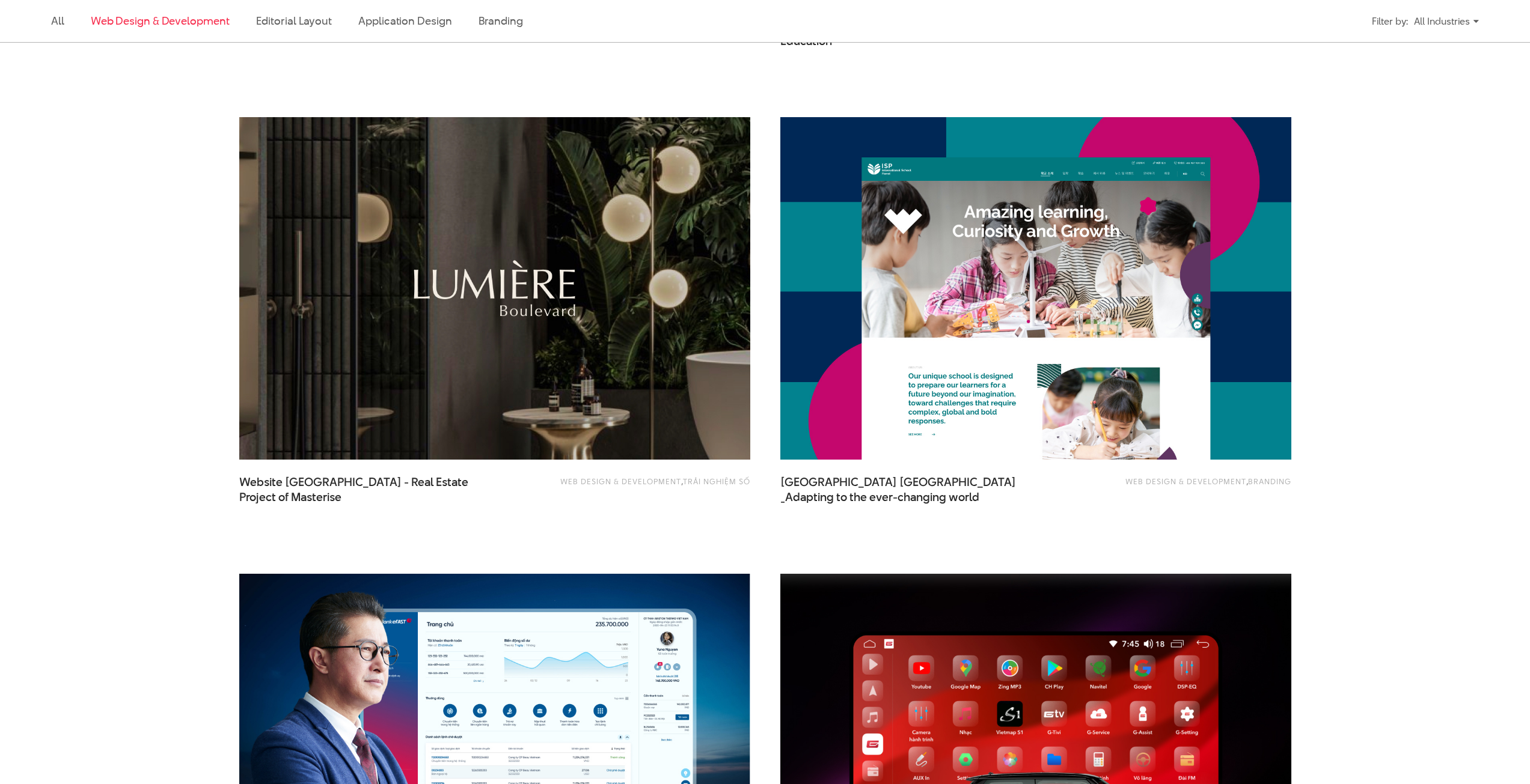
click at [520, 285] on img at bounding box center [494, 289] width 511 height 343
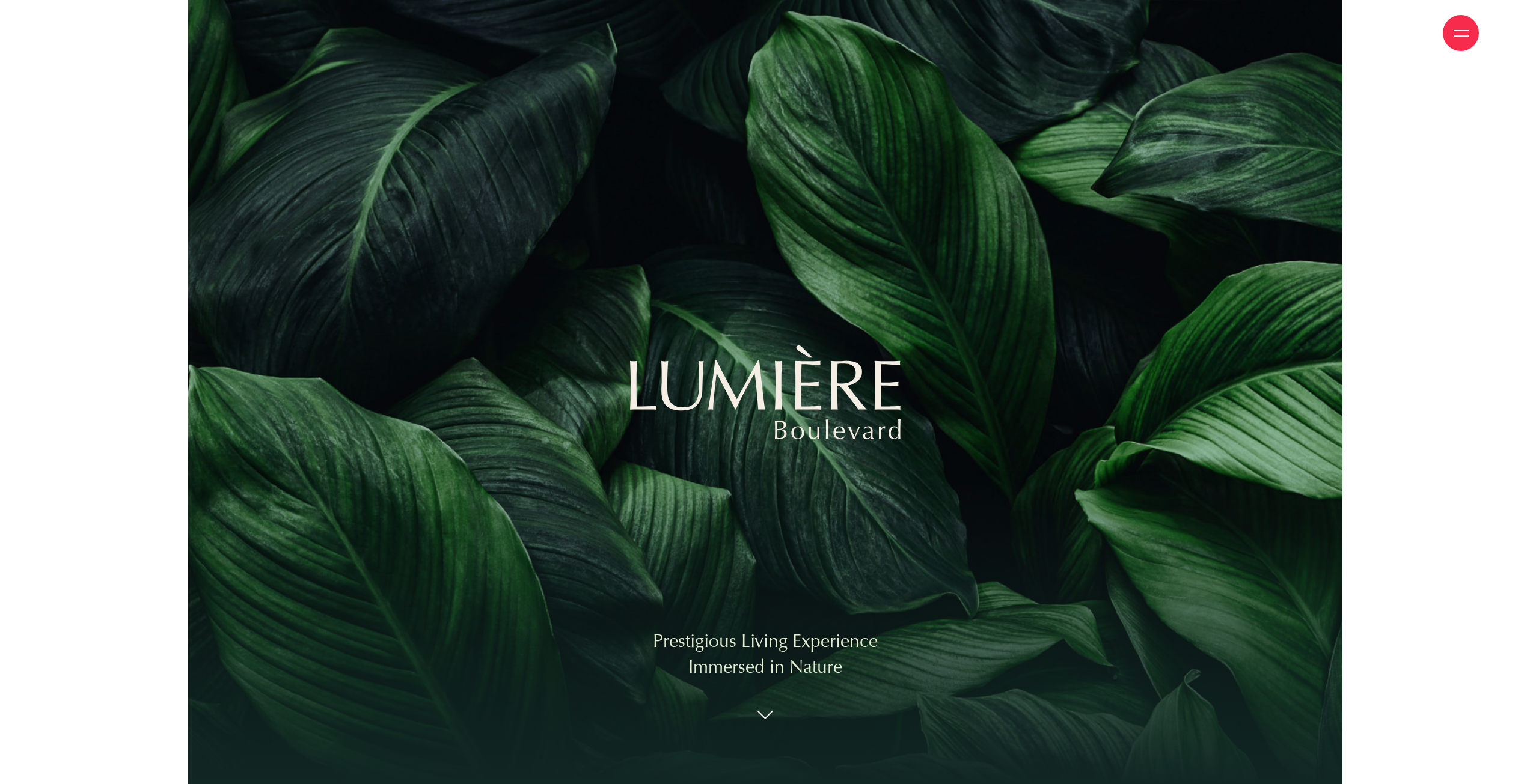
scroll to position [361, 0]
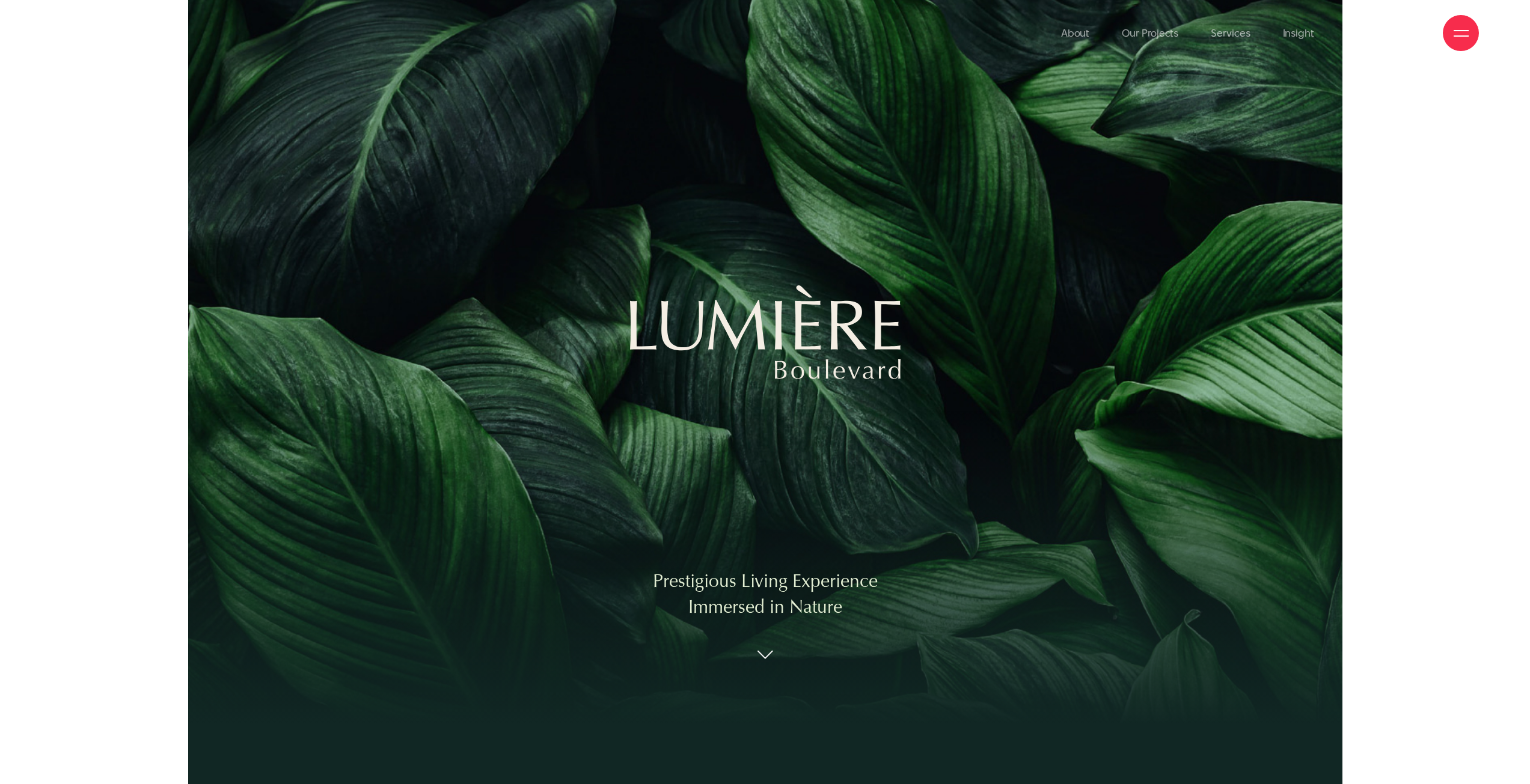
click at [763, 665] on div at bounding box center [765, 657] width 16 height 14
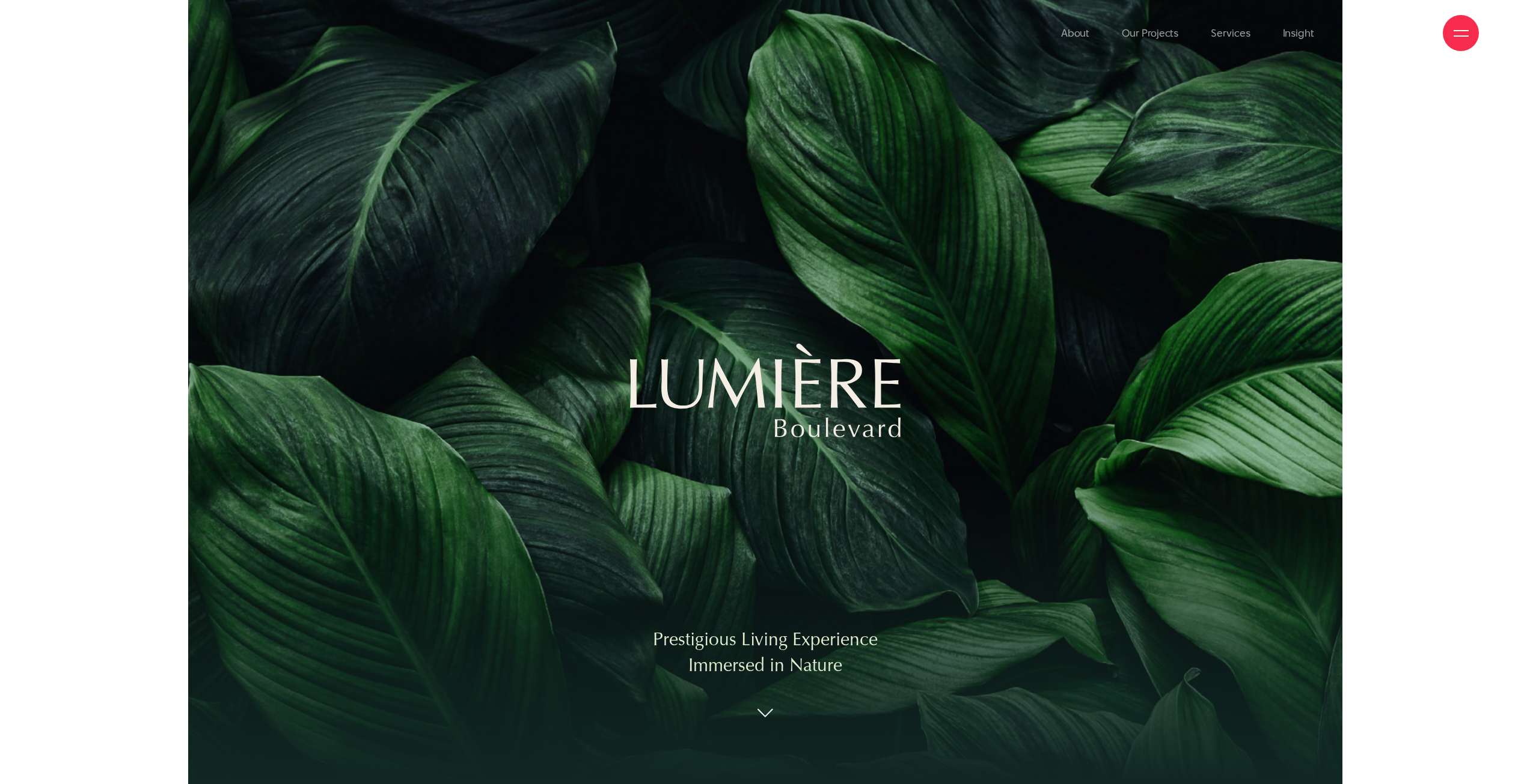
scroll to position [0, 0]
click at [1150, 39] on link "Our Projects" at bounding box center [1150, 33] width 57 height 67
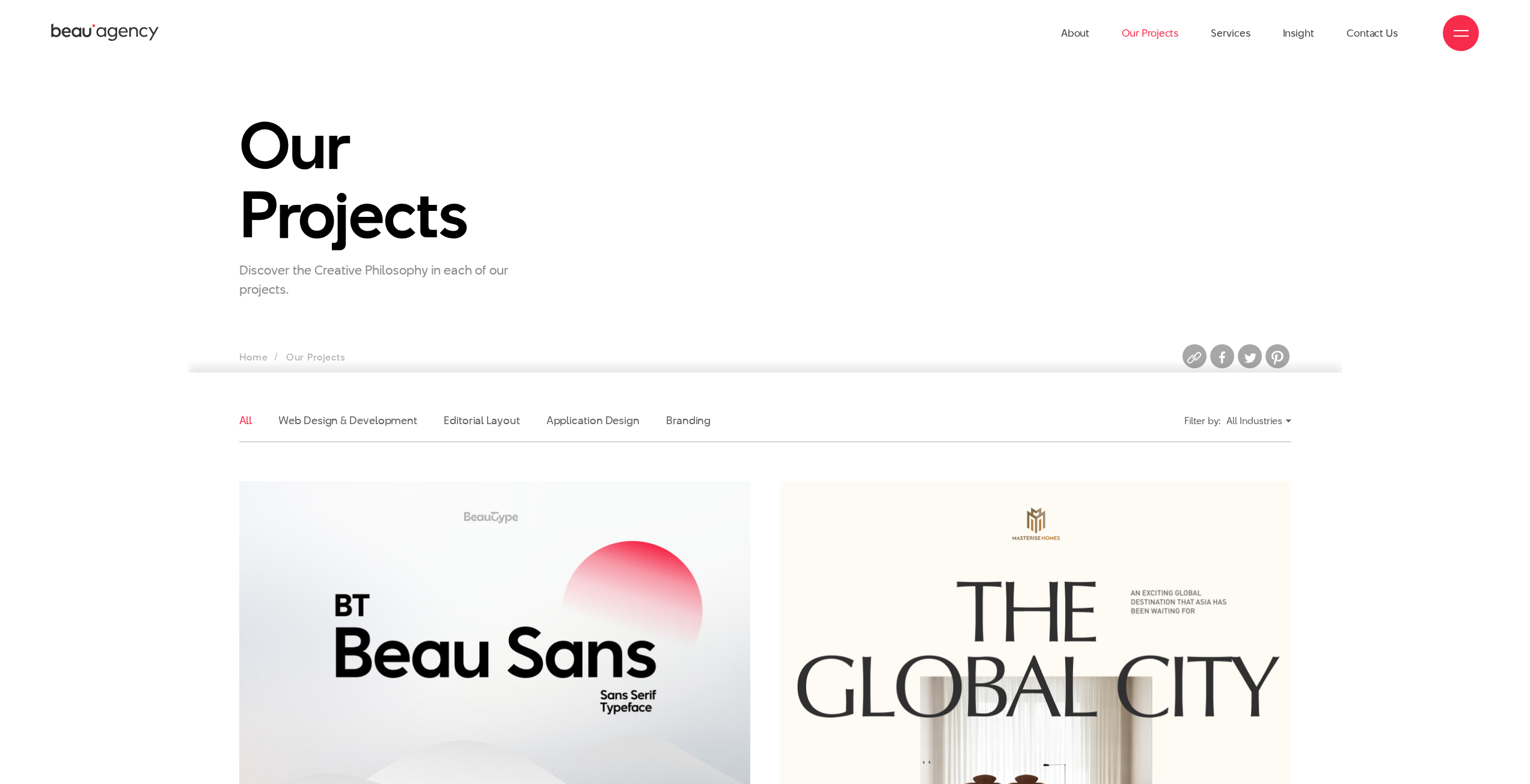
click at [80, 36] on icon at bounding box center [76, 32] width 10 height 10
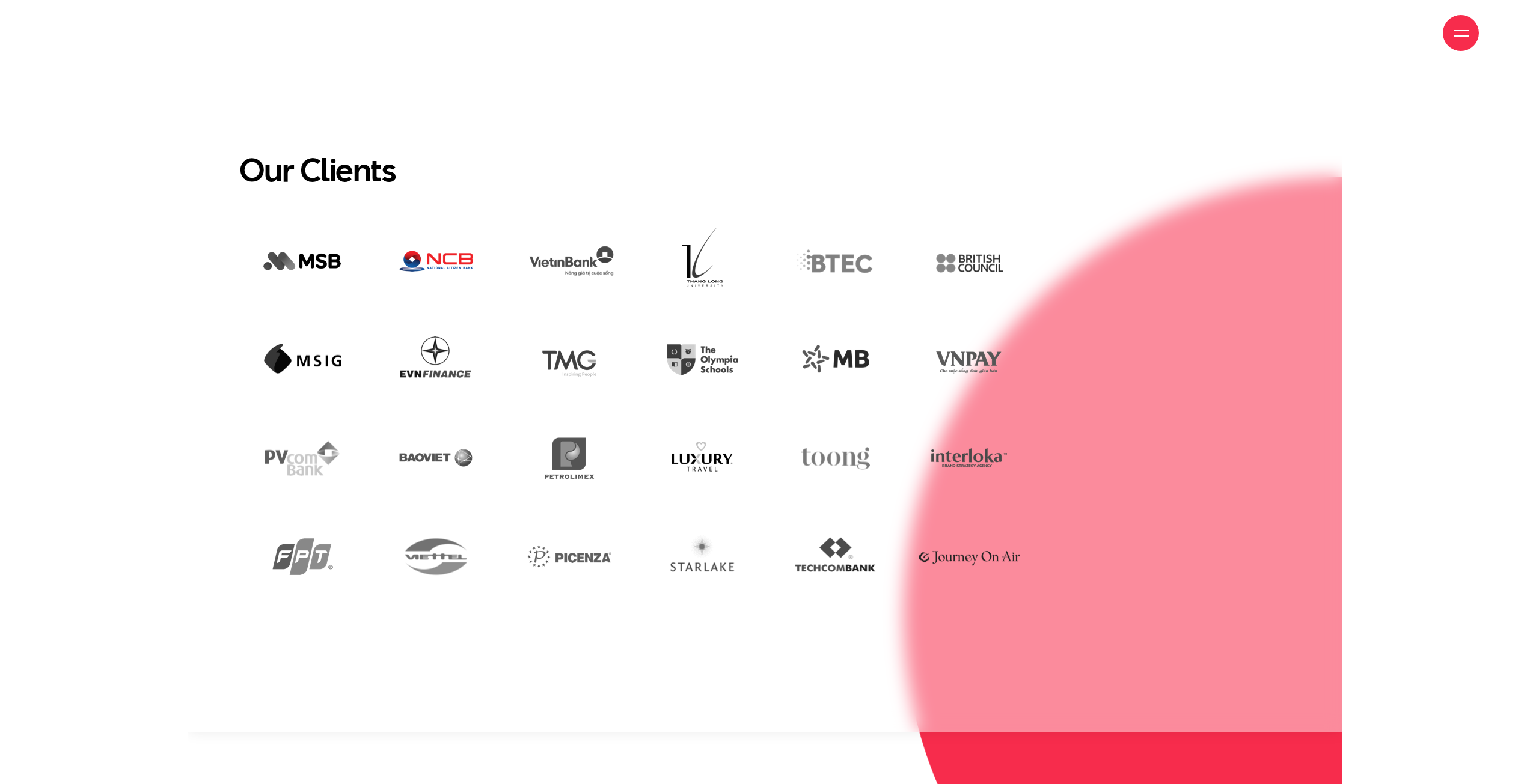
scroll to position [3306, 0]
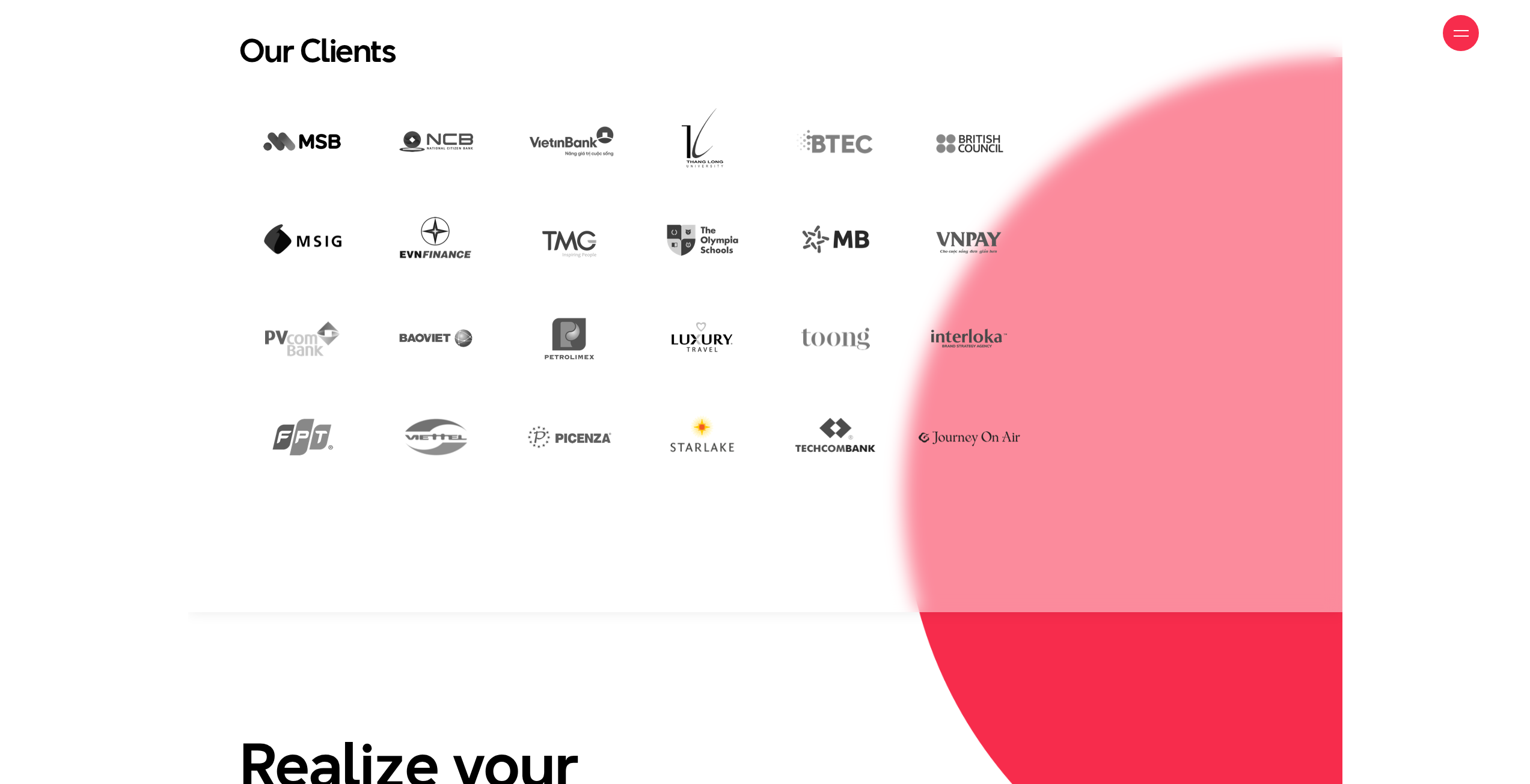
click at [719, 429] on img at bounding box center [702, 438] width 114 height 78
click at [702, 432] on img at bounding box center [702, 438] width 114 height 78
click at [707, 431] on img at bounding box center [702, 438] width 114 height 78
click at [708, 431] on img at bounding box center [702, 438] width 114 height 78
click at [708, 431] on img at bounding box center [702, 438] width 114 height 78
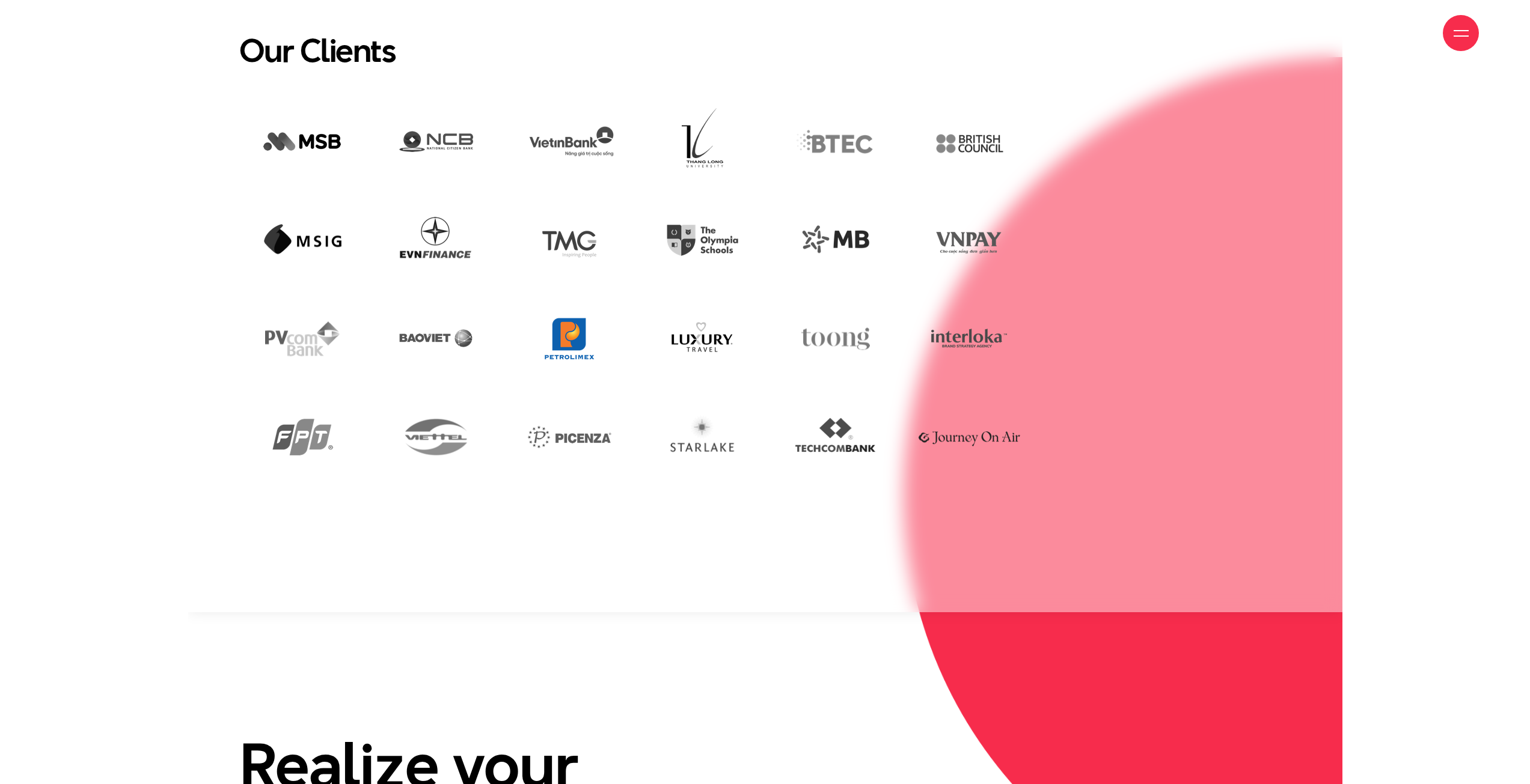
click at [565, 333] on img at bounding box center [569, 339] width 116 height 78
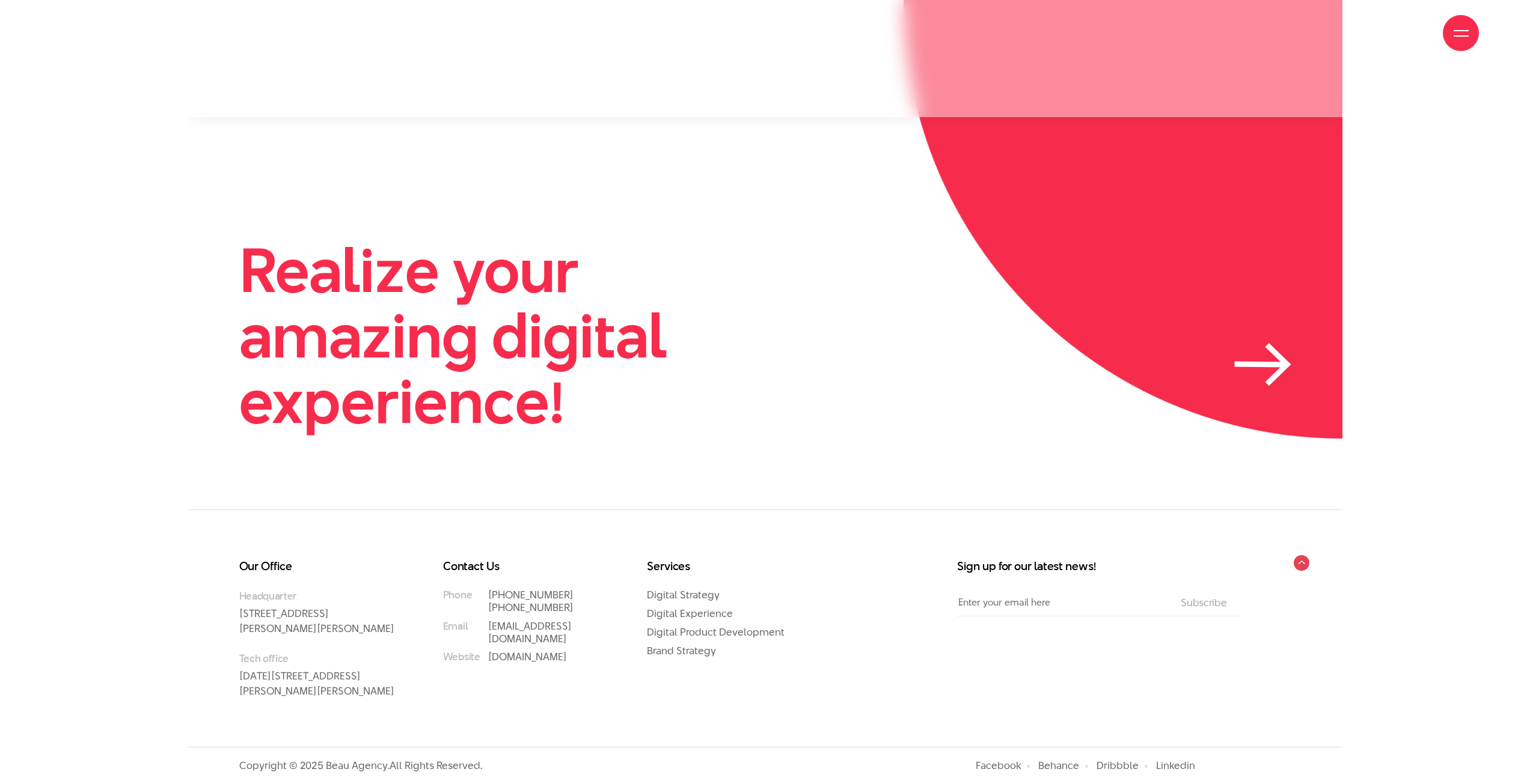
scroll to position [3816, 0]
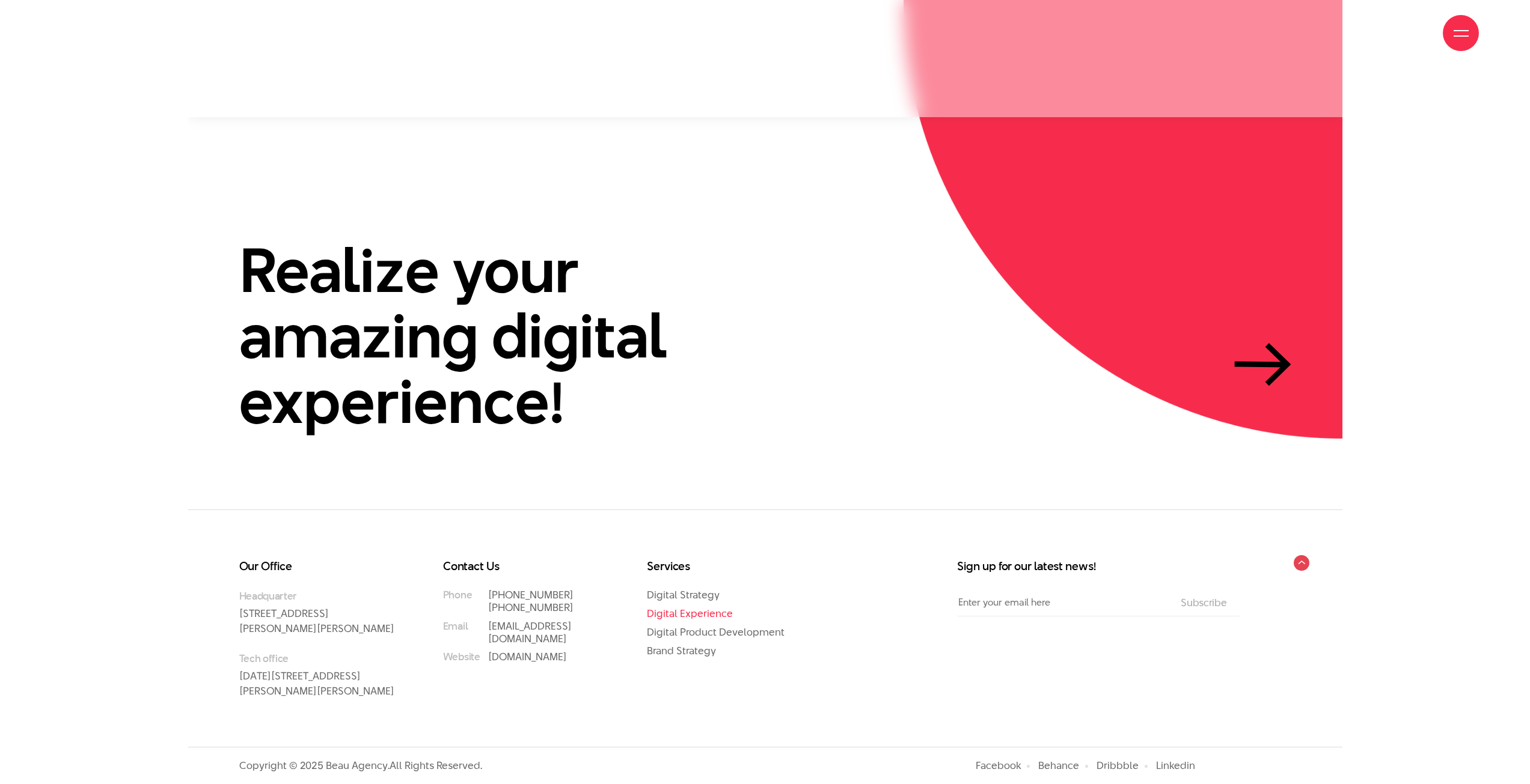
click at [695, 606] on link "Digital Experience" at bounding box center [689, 614] width 86 height 15
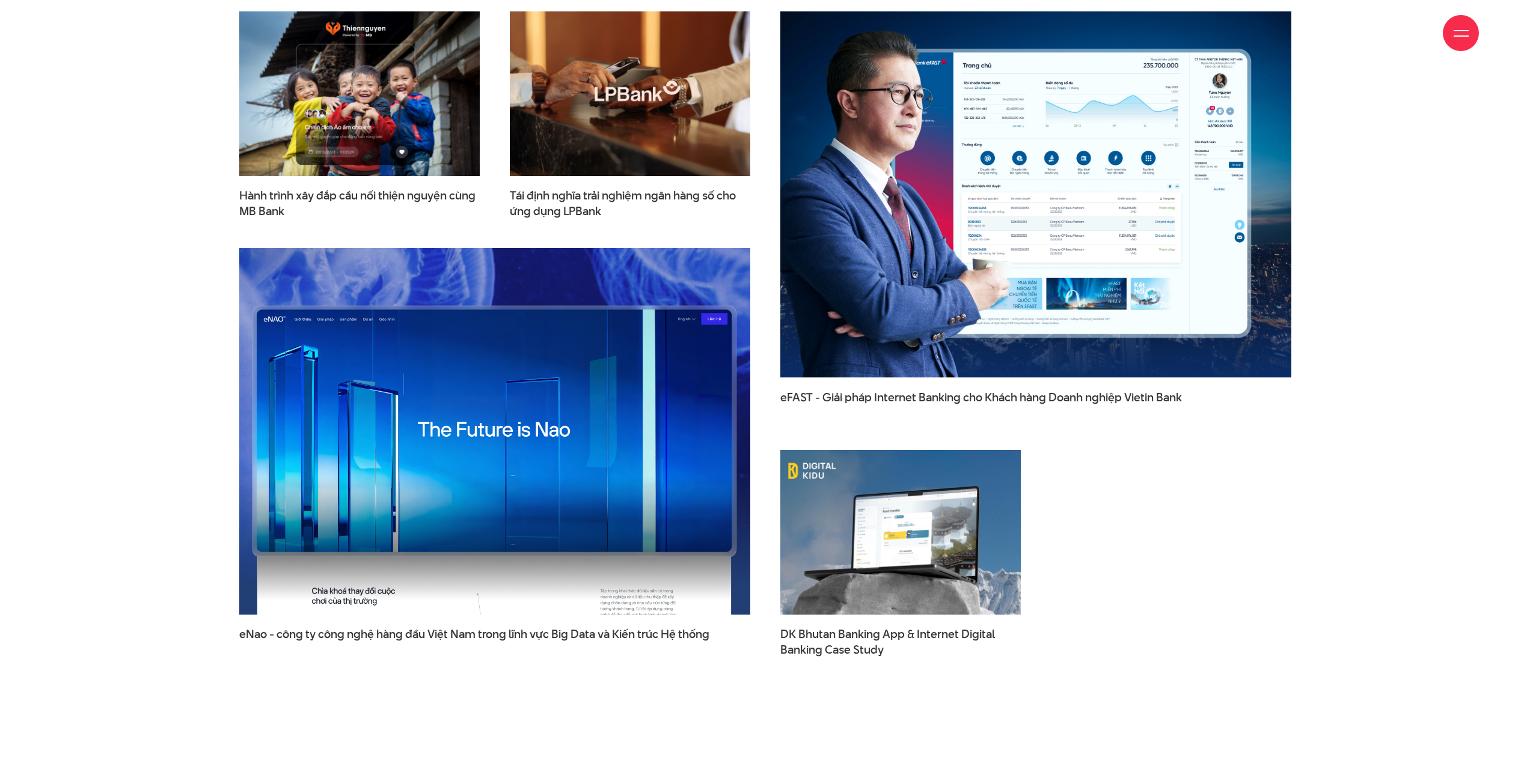
scroll to position [3667, 0]
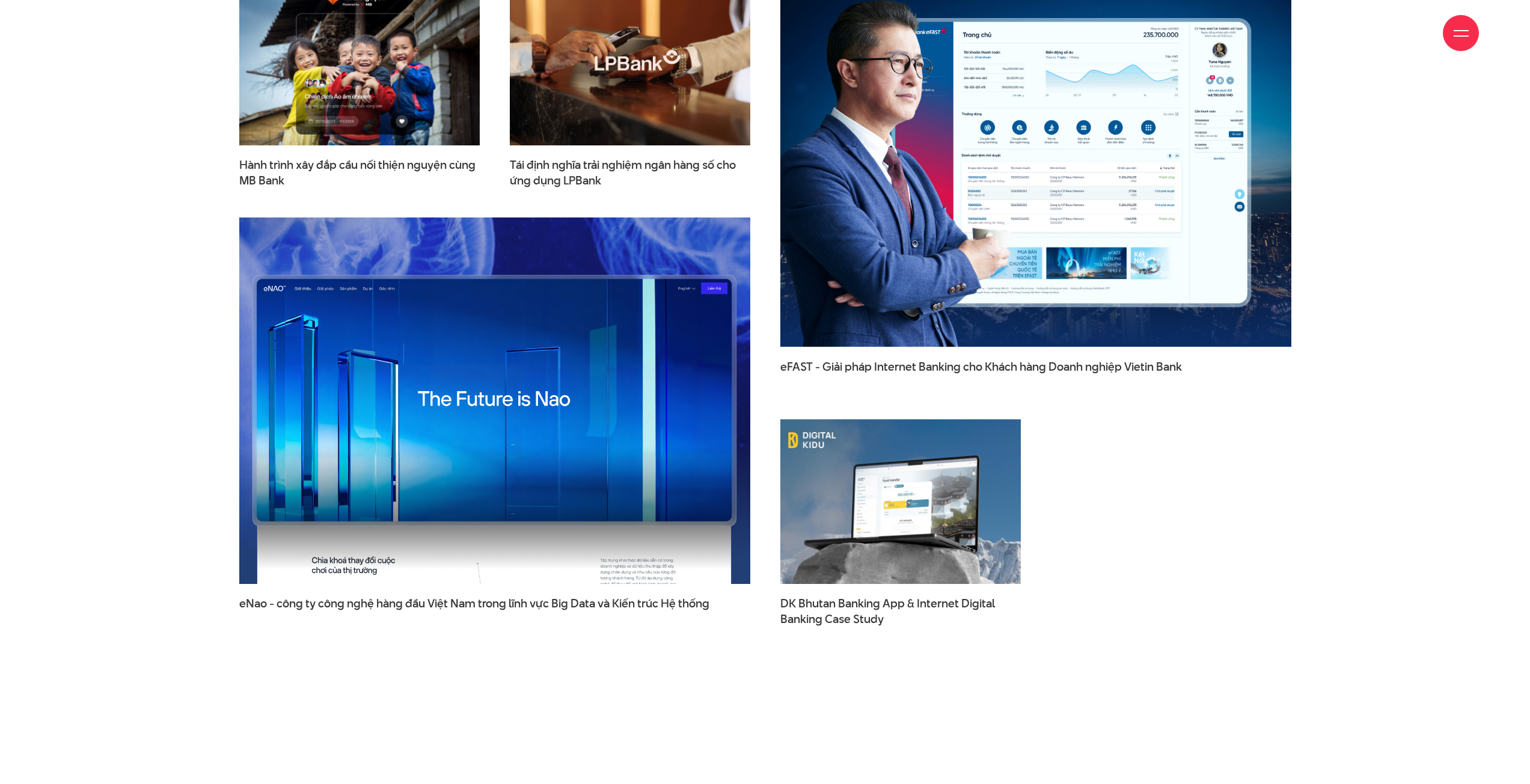
click at [619, 490] on img at bounding box center [494, 401] width 563 height 403
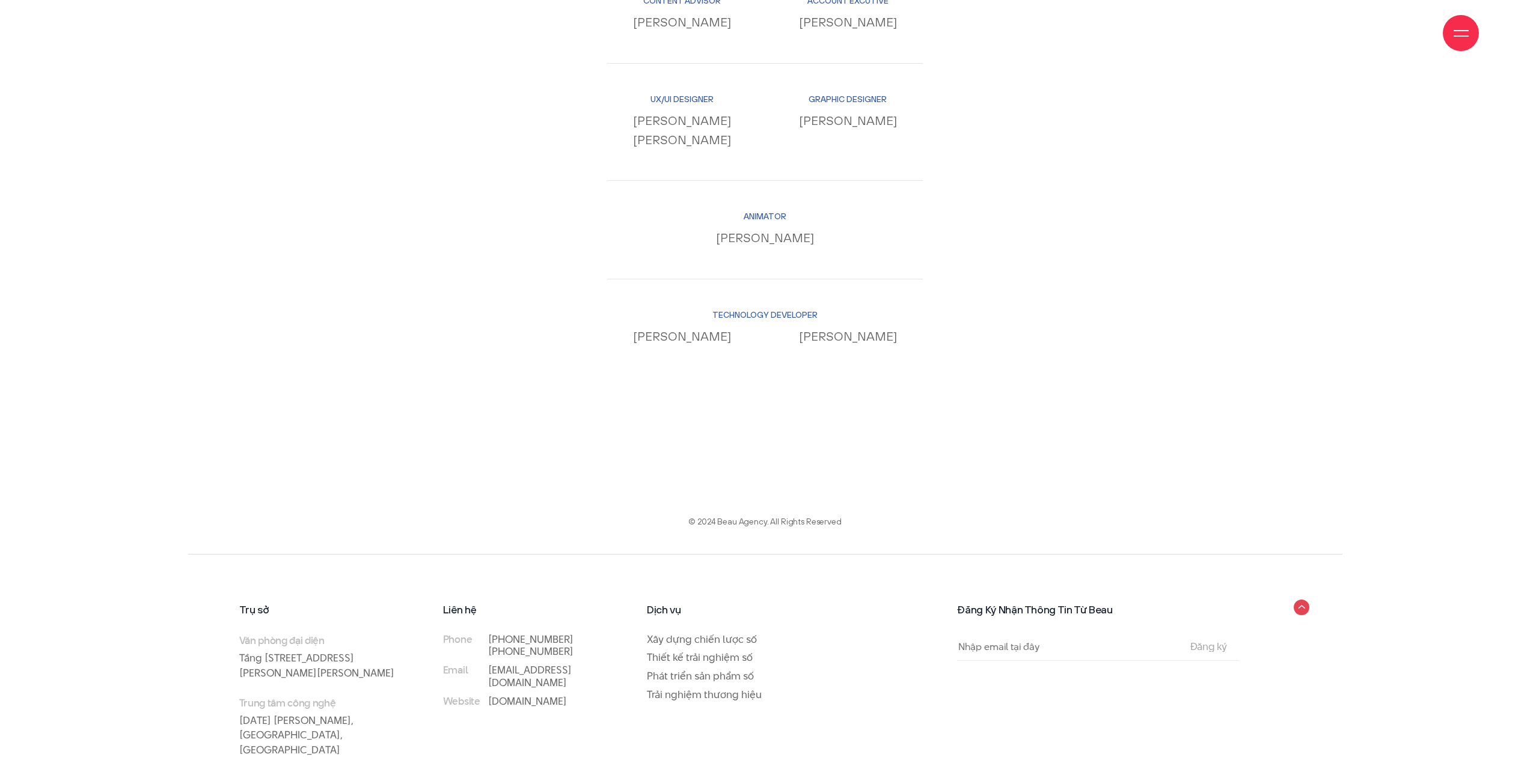
scroll to position [12843, 0]
click at [512, 661] on link "[EMAIL_ADDRESS][DOMAIN_NAME]" at bounding box center [530, 675] width 84 height 27
drag, startPoint x: 550, startPoint y: 650, endPoint x: 488, endPoint y: 648, distance: 62.0
click at [488, 693] on p "[DOMAIN_NAME]" at bounding box center [543, 699] width 110 height 13
copy link "[DOMAIN_NAME]"
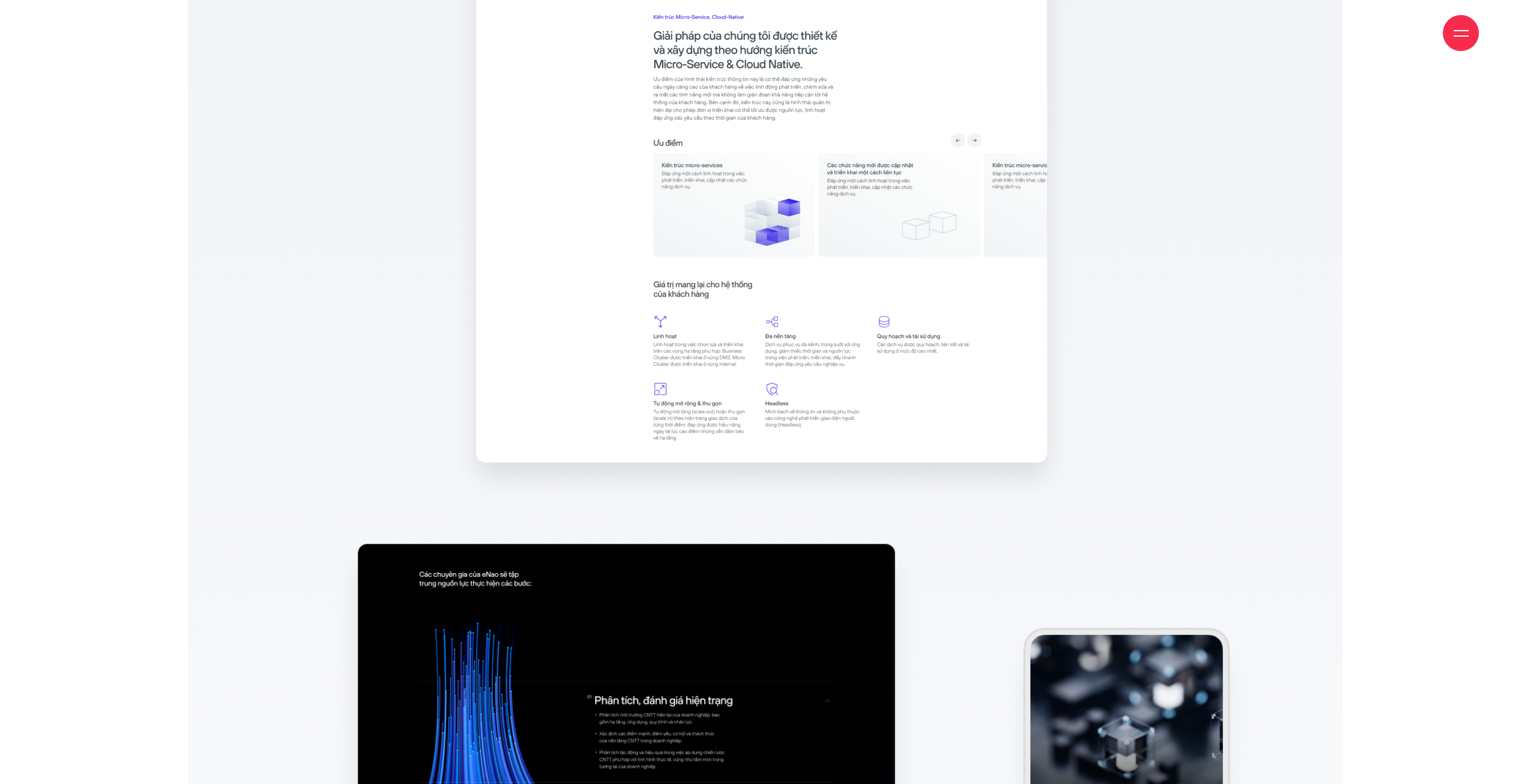
scroll to position [9787, 0]
